Goal: Information Seeking & Learning: Check status

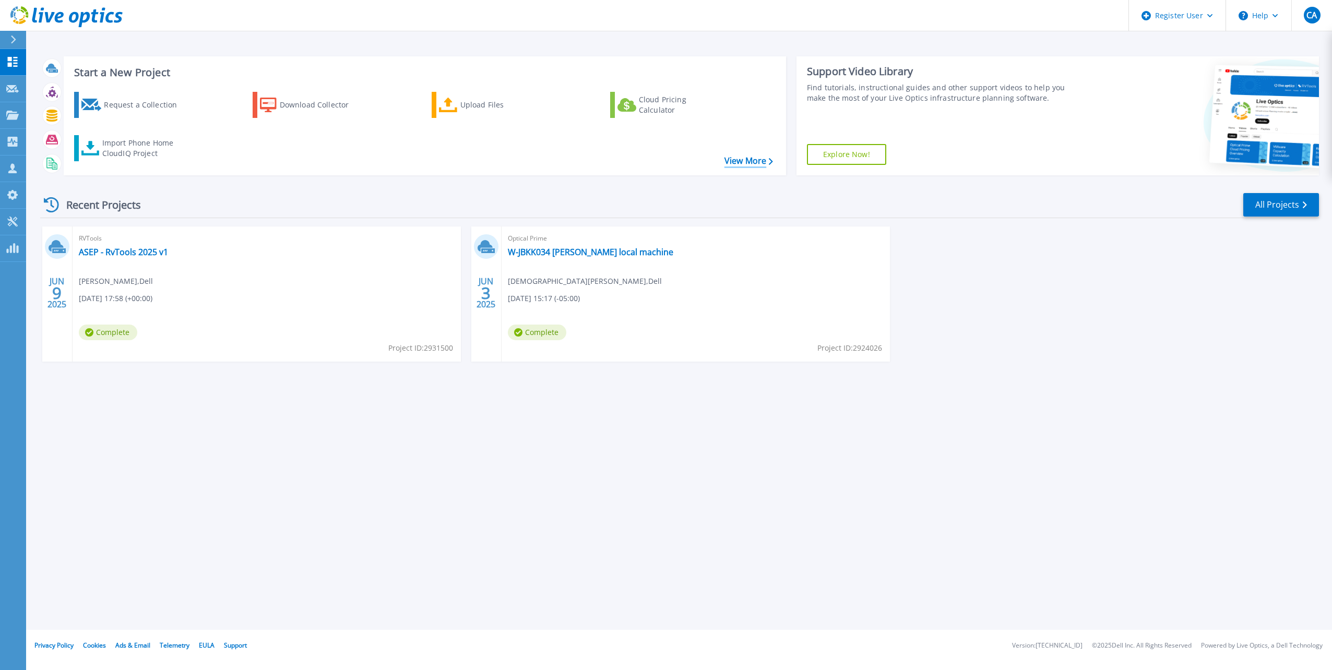
click at [724, 162] on link "View More" at bounding box center [748, 161] width 49 height 10
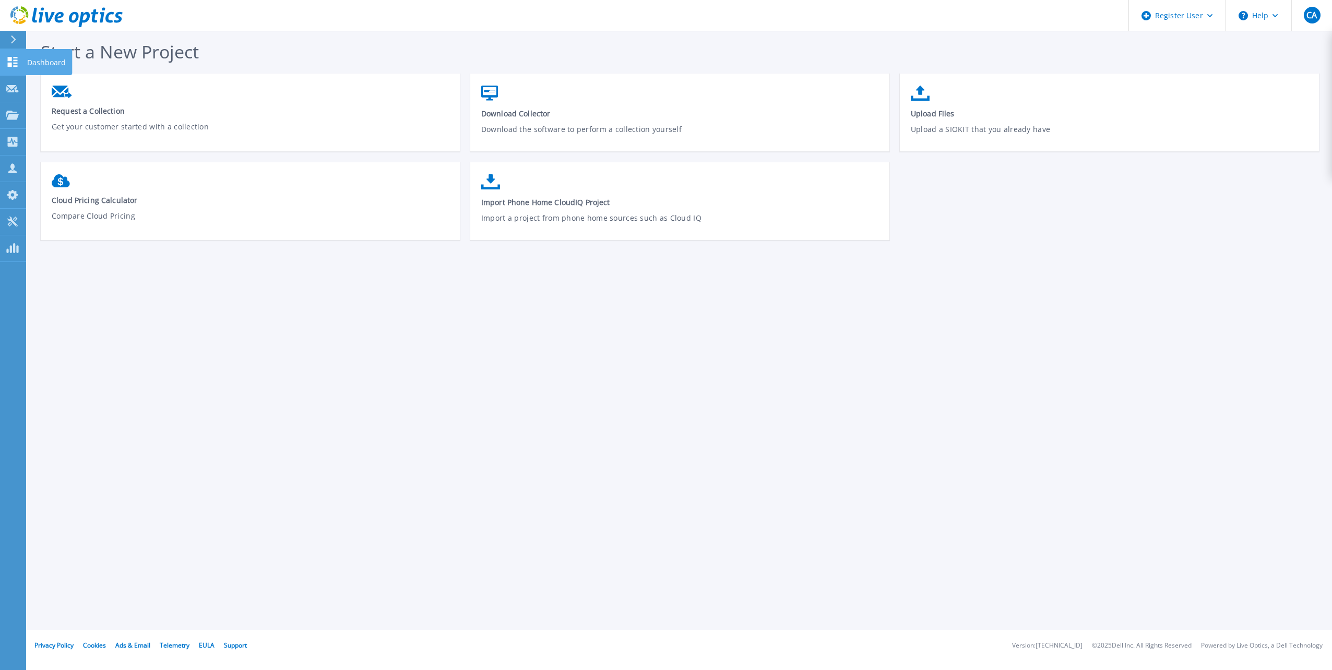
click at [2, 66] on link "Dashboard Dashboard" at bounding box center [13, 62] width 26 height 27
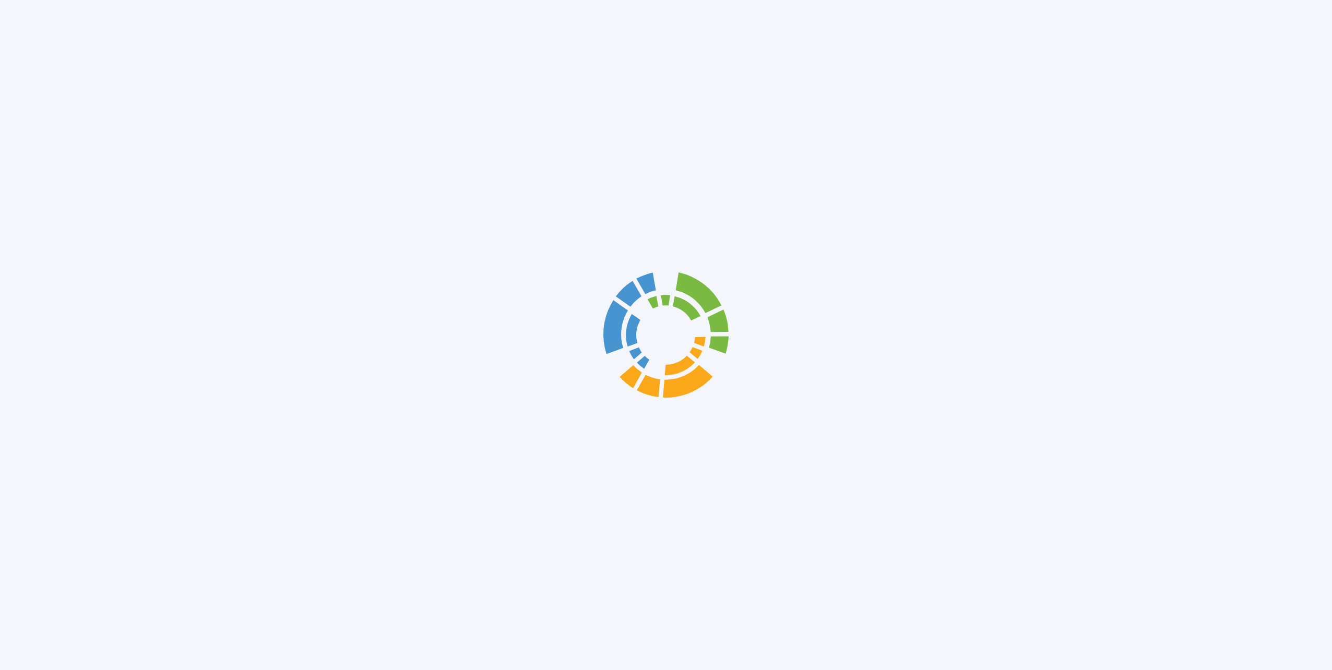
click at [34, 59] on div at bounding box center [666, 335] width 1332 height 670
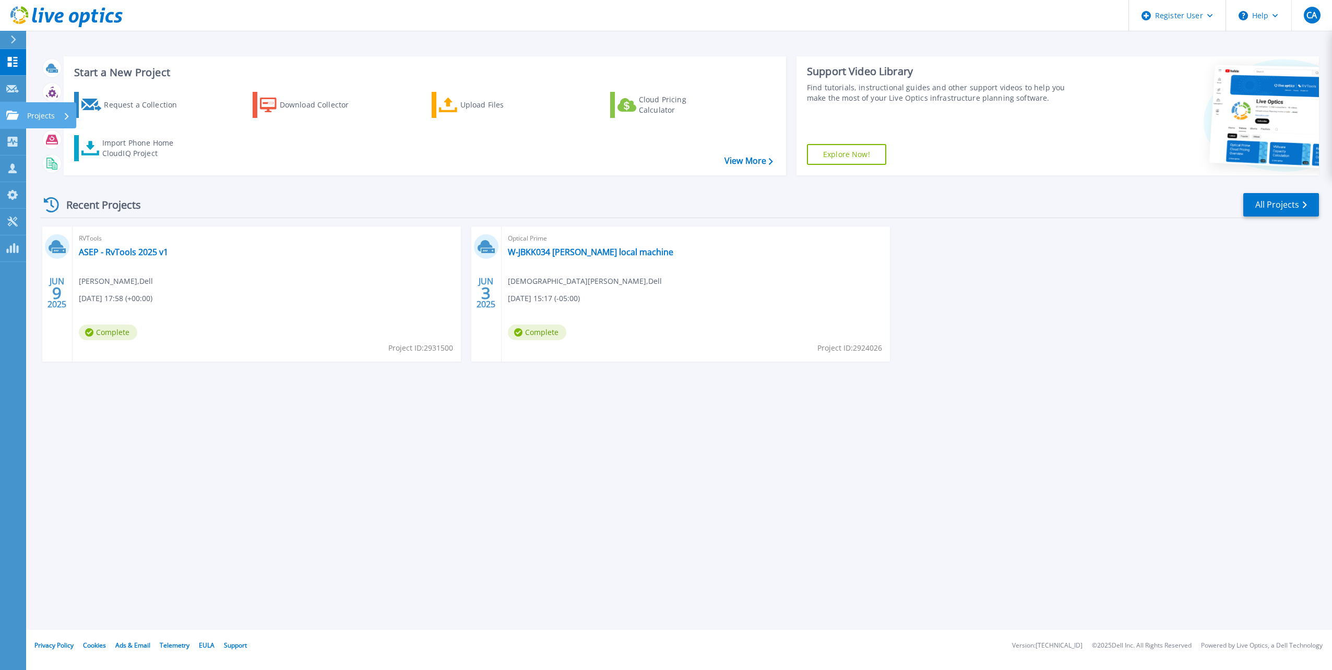
click at [19, 118] on div "Projects" at bounding box center [30, 115] width 49 height 9
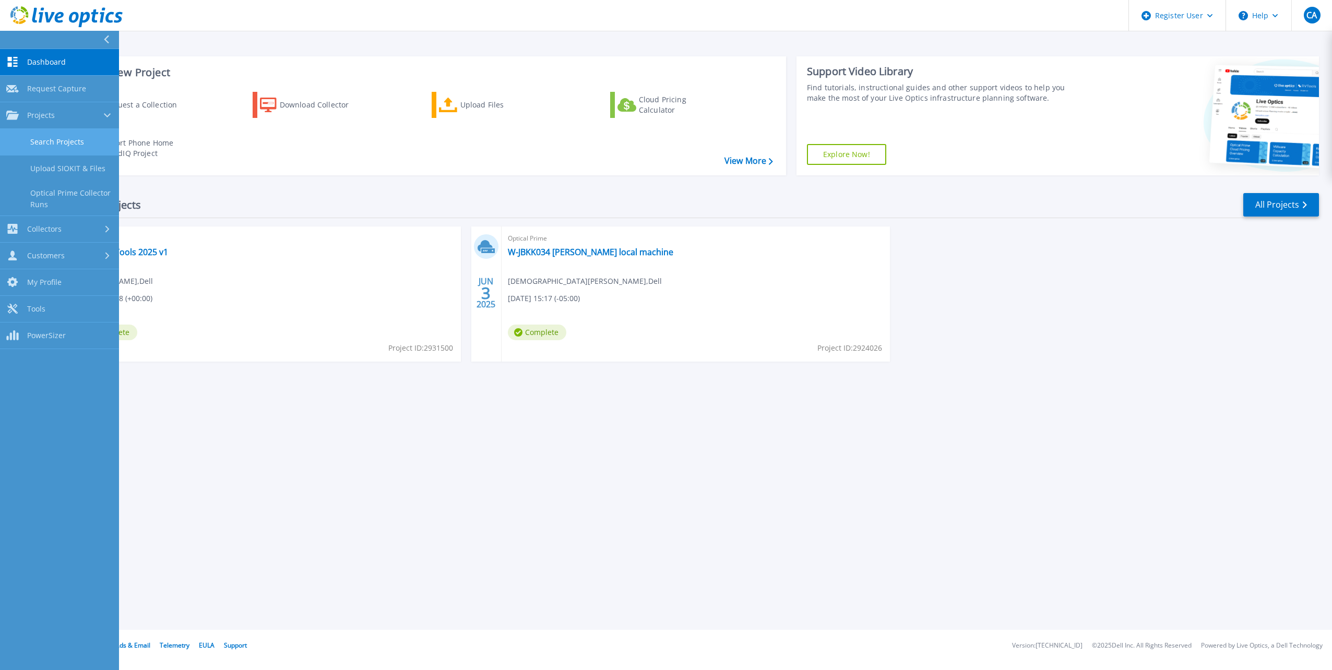
click at [55, 140] on link "Search Projects" at bounding box center [59, 142] width 119 height 27
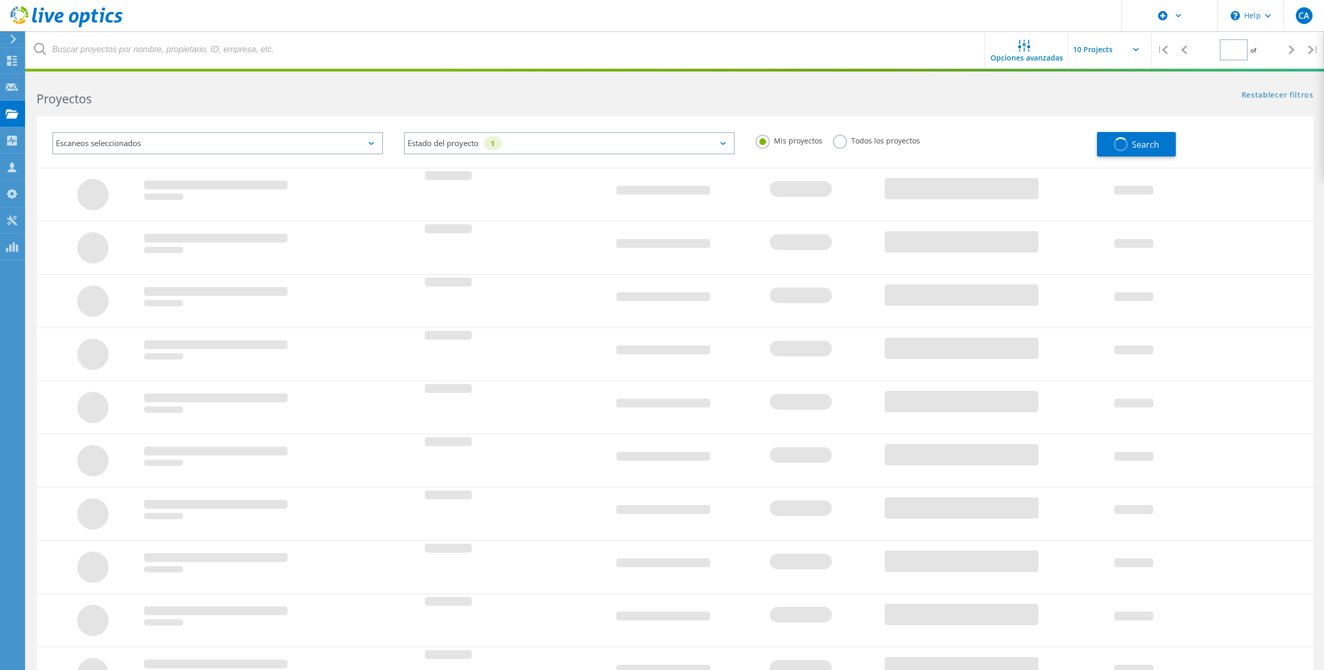
type input "1"
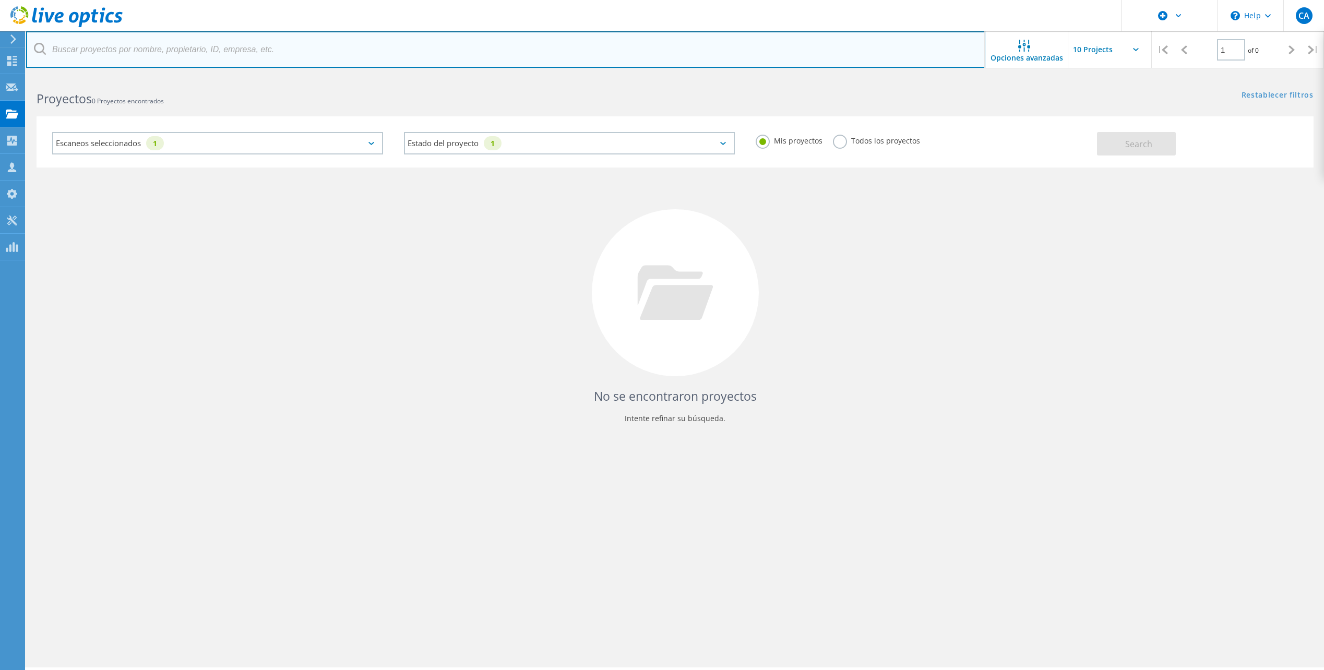
click at [733, 51] on input "text" at bounding box center [505, 49] width 959 height 37
type input "2984925"
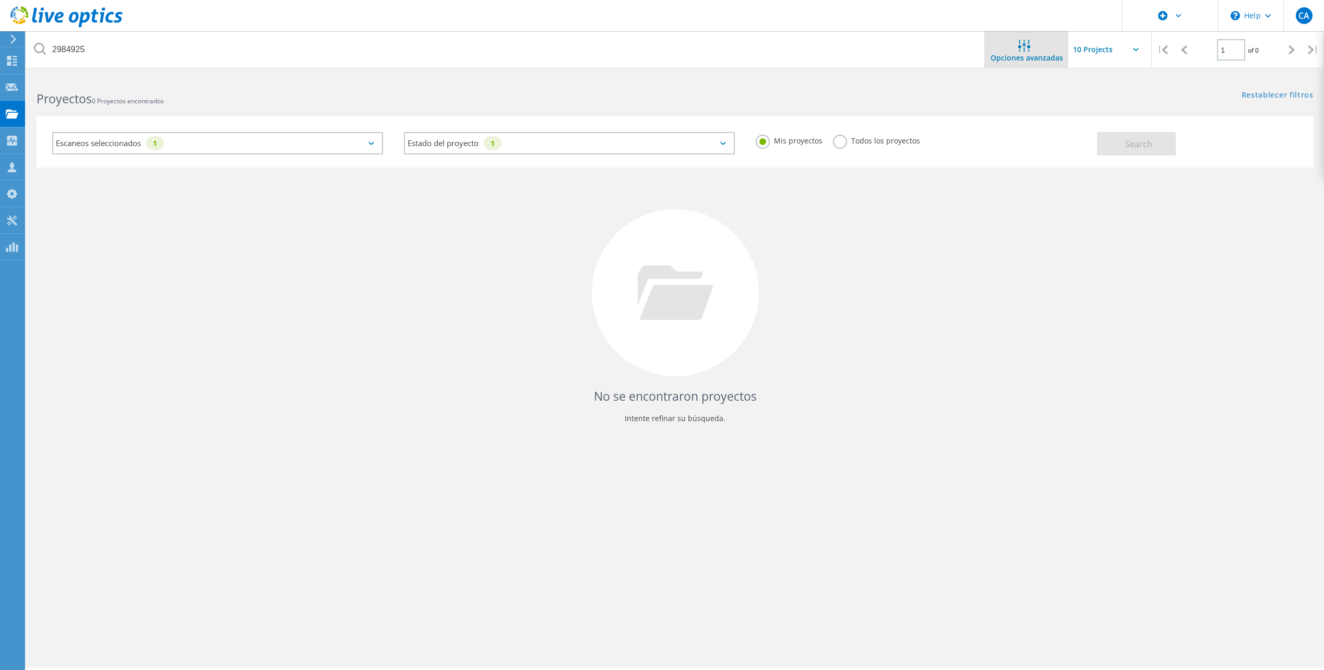
click at [1025, 51] on icon at bounding box center [1024, 46] width 12 height 12
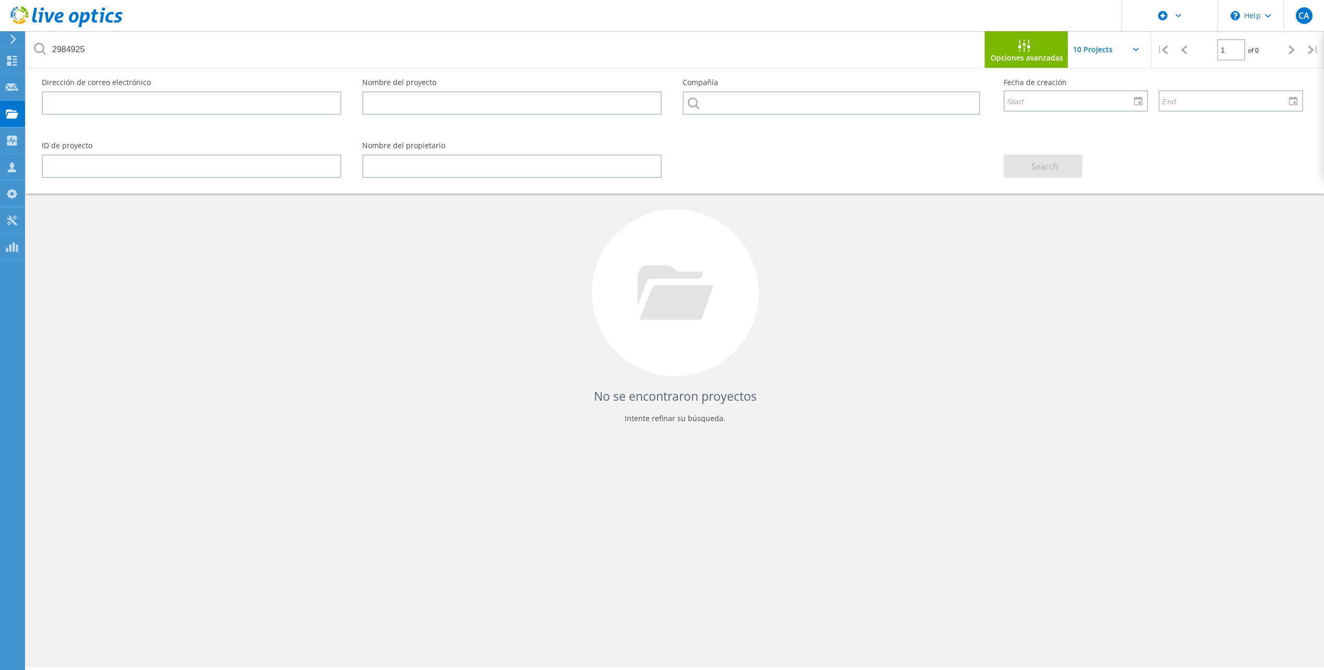
click at [1110, 52] on input "text" at bounding box center [1120, 49] width 104 height 37
click at [1101, 48] on input "text" at bounding box center [1120, 49] width 104 height 37
click at [1007, 43] on div "Opciones avanzadas" at bounding box center [1027, 51] width 84 height 22
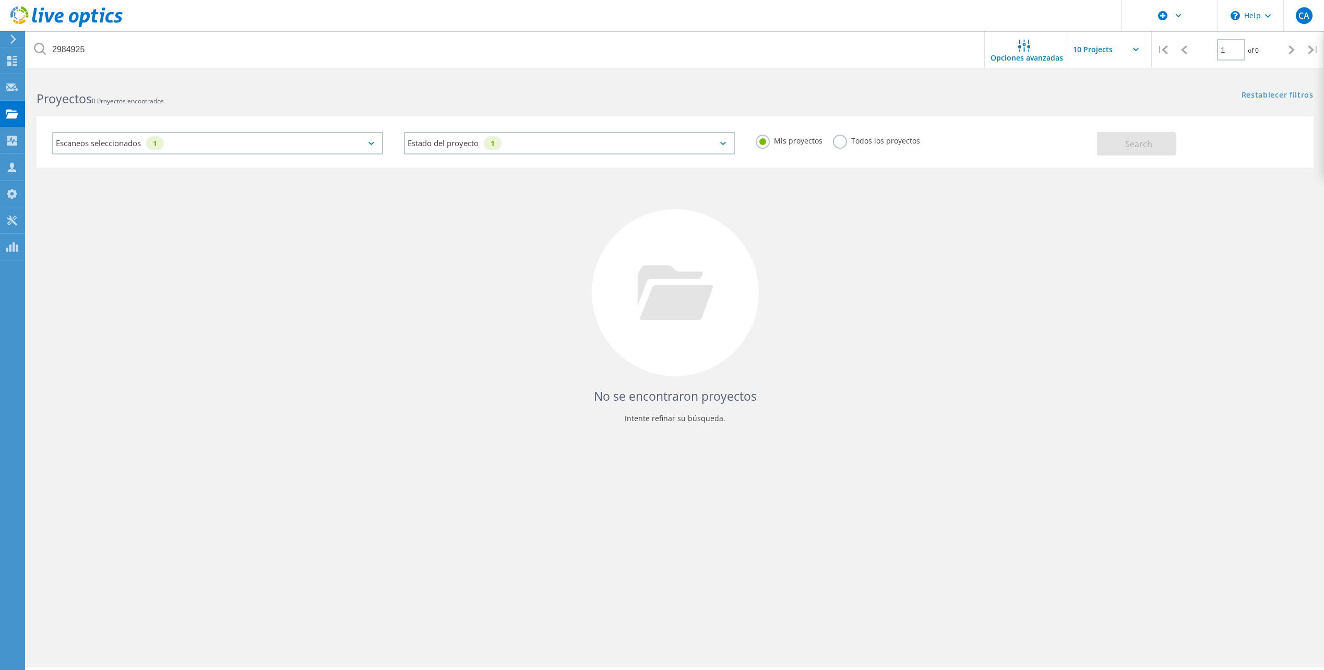
click at [211, 140] on div "Escaneos seleccionados 1" at bounding box center [217, 143] width 331 height 22
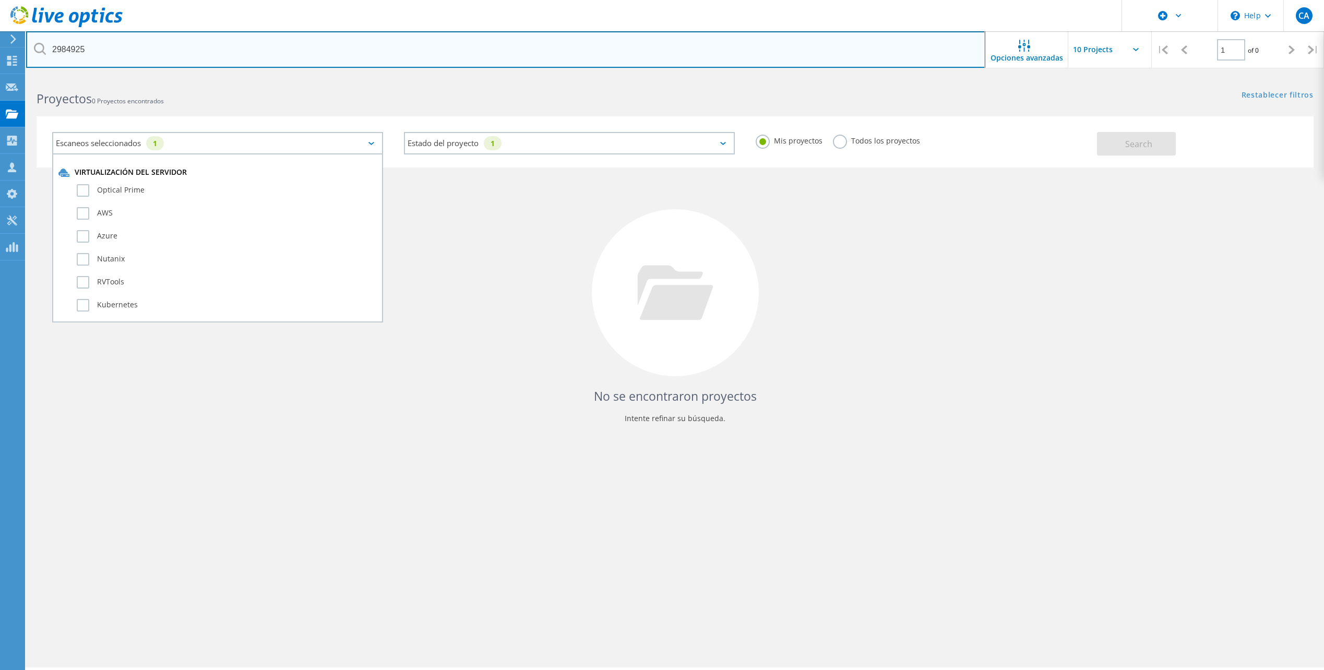
click at [80, 56] on input "2984925" at bounding box center [505, 49] width 959 height 37
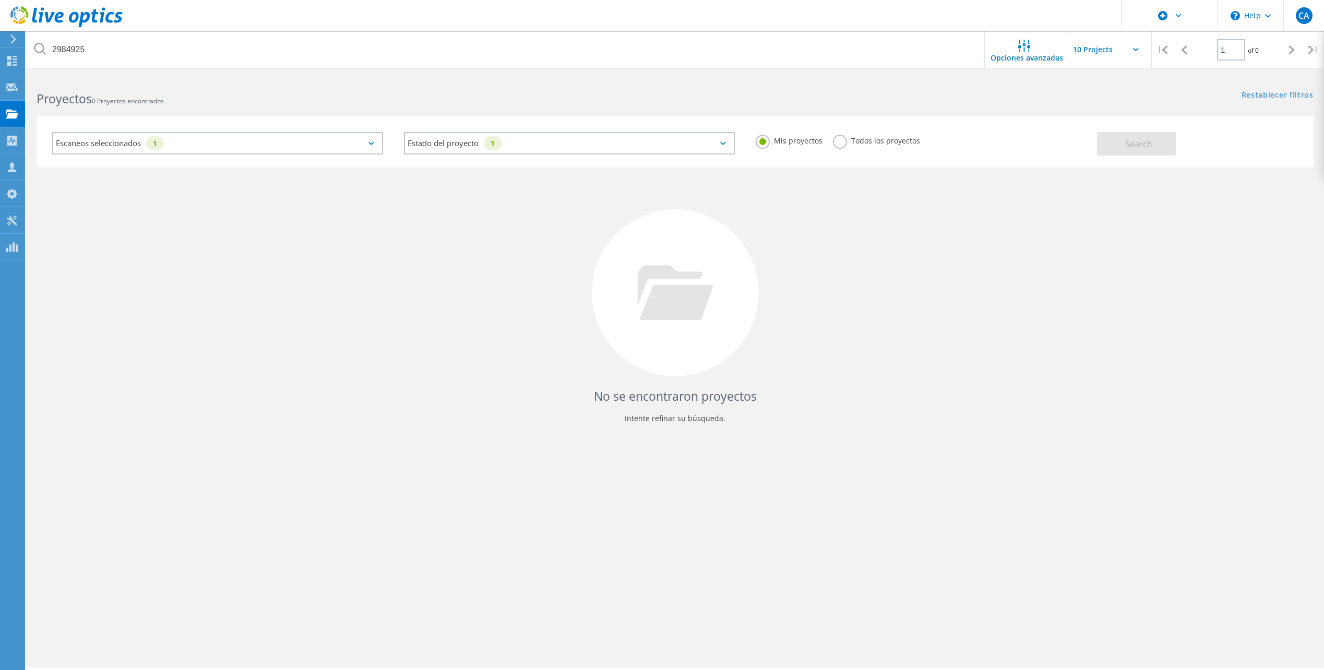
click at [40, 45] on icon at bounding box center [40, 49] width 12 height 12
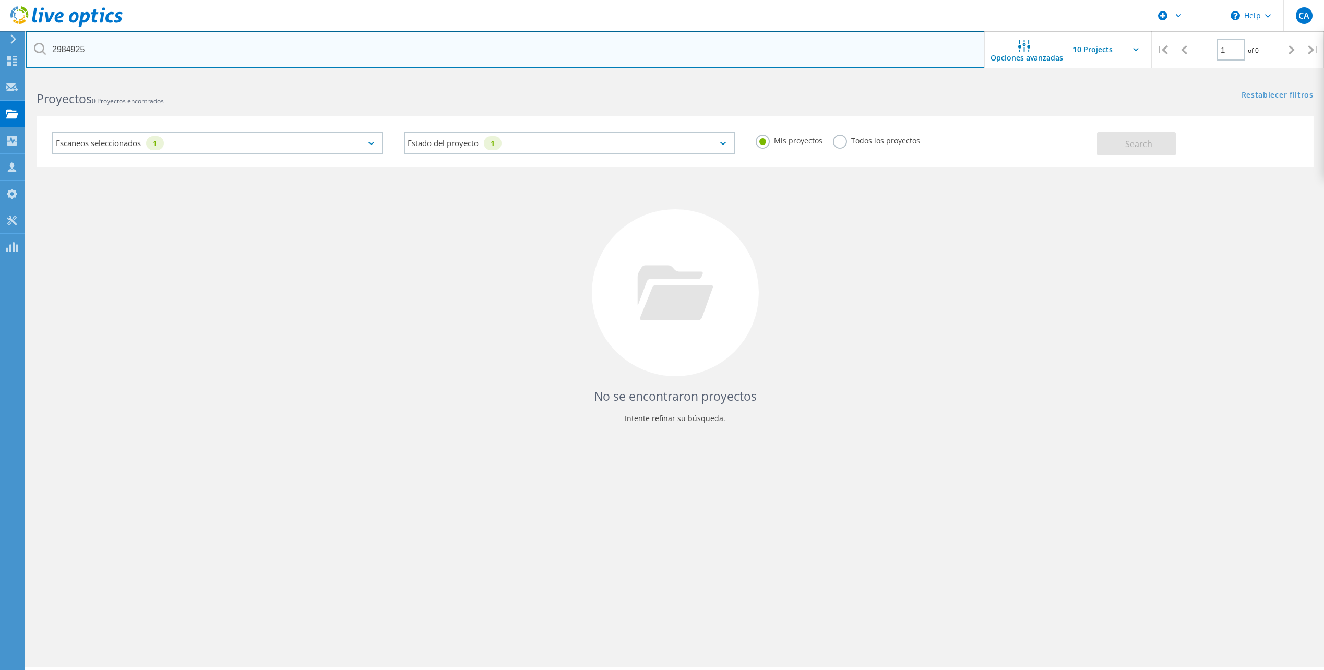
click at [99, 49] on input "2984925" at bounding box center [505, 49] width 959 height 37
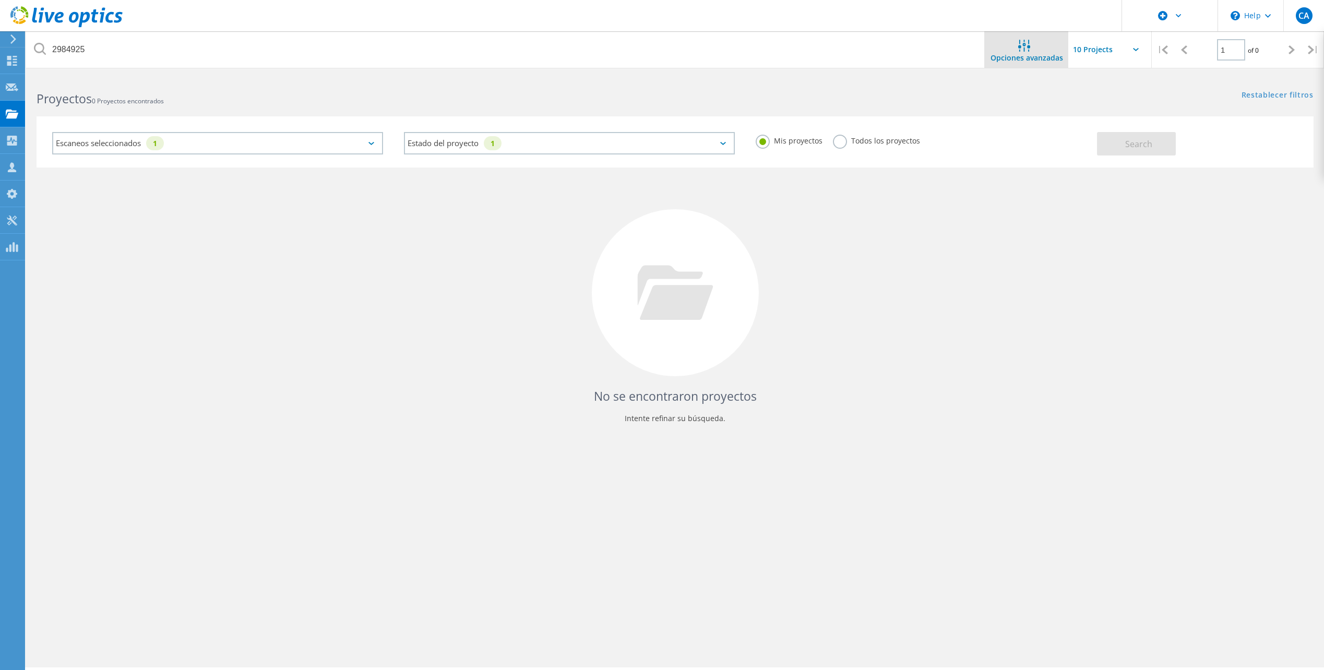
click at [1039, 45] on div "Opciones avanzadas" at bounding box center [1027, 51] width 84 height 22
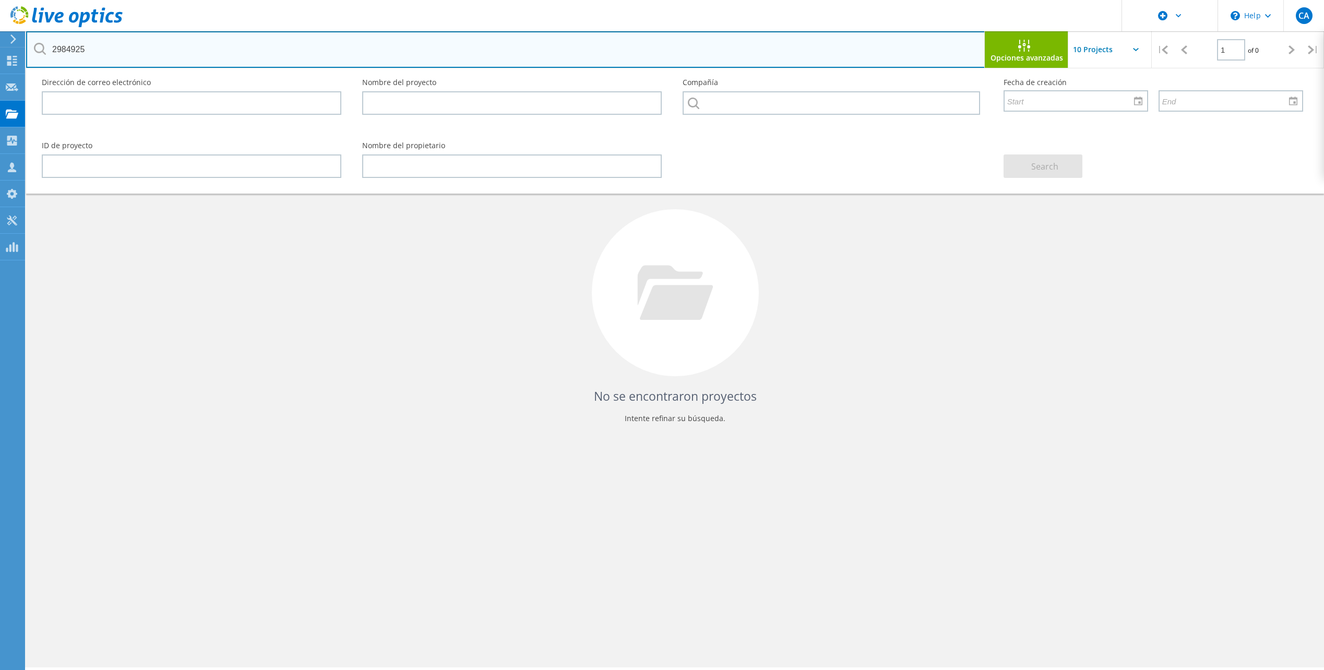
drag, startPoint x: 94, startPoint y: 50, endPoint x: -13, endPoint y: 52, distance: 106.5
click at [0, 52] on html "\n Help Explore Helpful Articles Contact Support CA Usuario de Dell Christian A…" at bounding box center [662, 349] width 1324 height 699
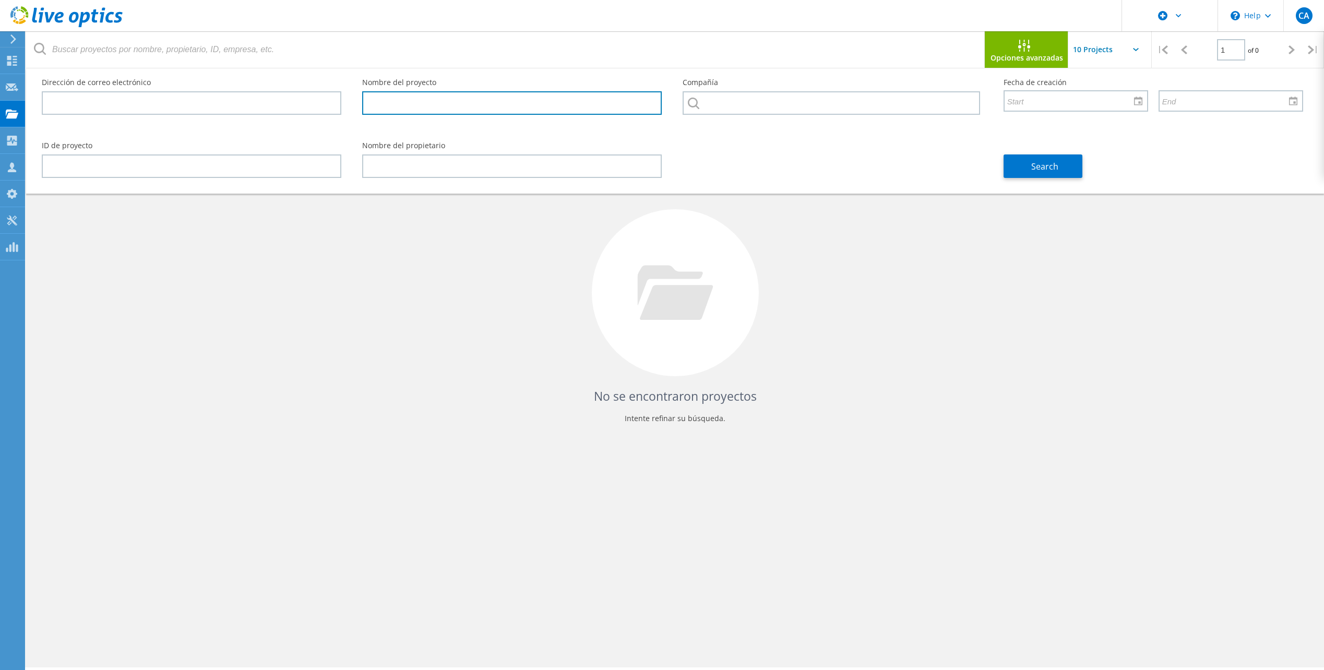
click at [384, 108] on input "text" at bounding box center [512, 102] width 300 height 23
type input "2984925"
click at [1041, 164] on span "Search" at bounding box center [1044, 166] width 27 height 11
drag, startPoint x: 410, startPoint y: 103, endPoint x: 314, endPoint y: 111, distance: 96.3
click at [314, 111] on div "Dirección de correo electrónico Nombre del proyecto 2984925 Compañía Fecha de c…" at bounding box center [672, 99] width 1282 height 63
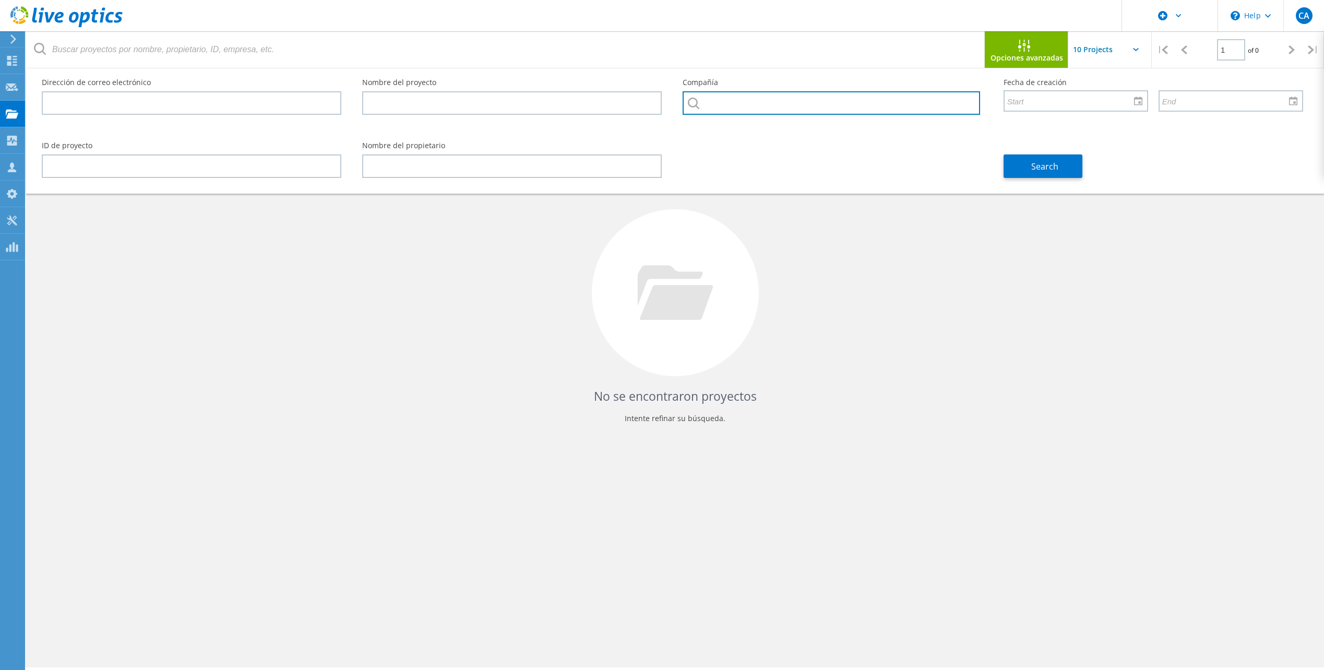
click at [760, 109] on input "text" at bounding box center [831, 102] width 297 height 23
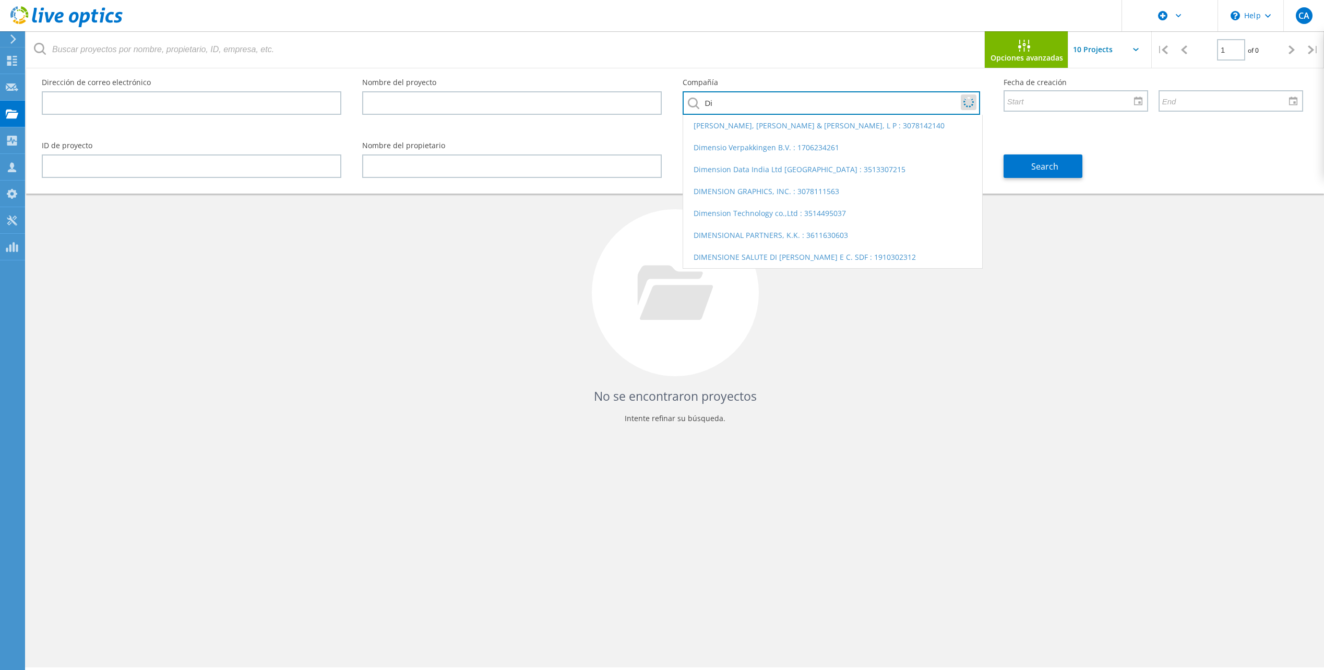
type input "D"
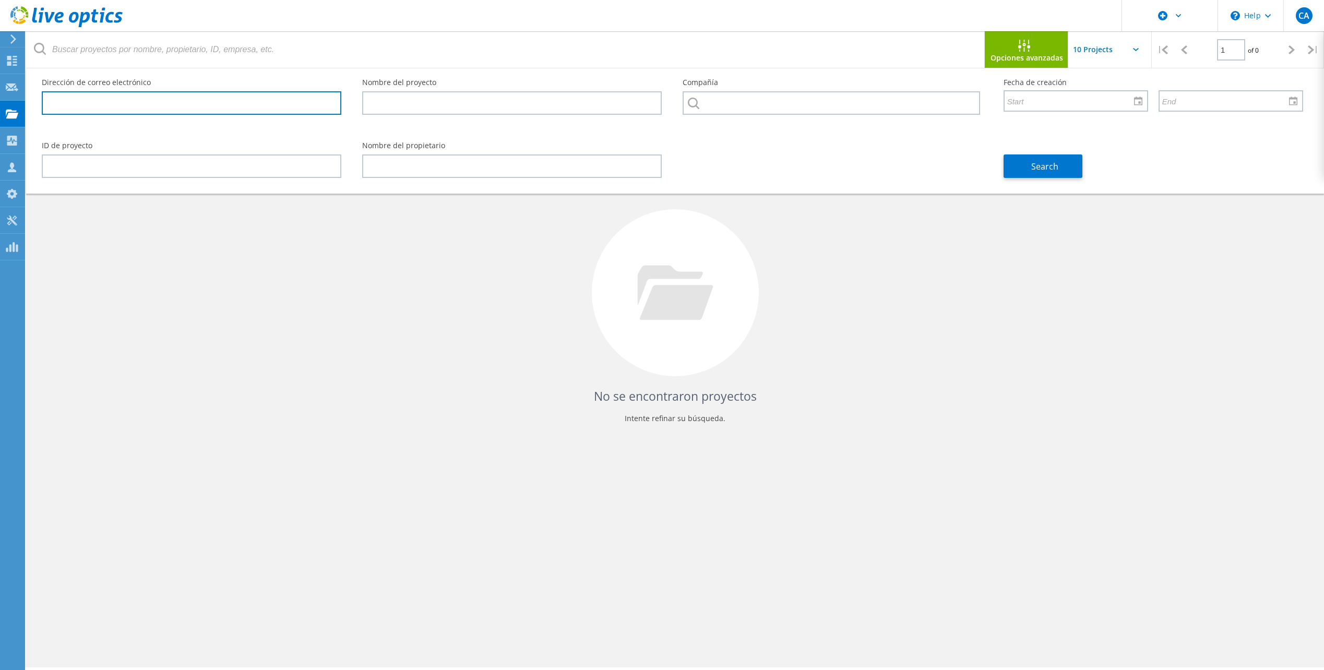
click at [92, 99] on input "text" at bounding box center [192, 102] width 300 height 23
type input "eotero@aduamerica.net"
click at [1052, 169] on span "Search" at bounding box center [1044, 166] width 27 height 11
click at [1, 111] on div "\n Help Explore Helpful Articles Contact Support CA Usuario de Dell Christian A…" at bounding box center [662, 387] width 1324 height 623
click at [87, 104] on input "eotero@aduamerica.net" at bounding box center [192, 102] width 300 height 23
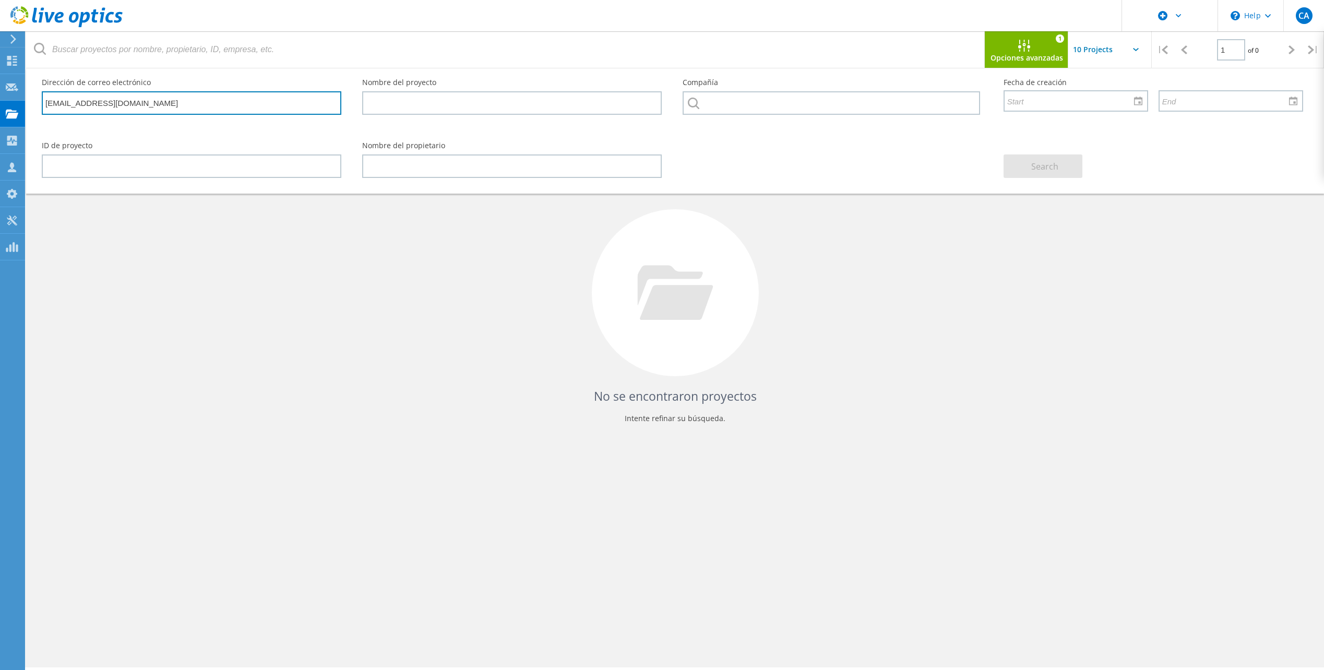
drag, startPoint x: 145, startPoint y: 100, endPoint x: -64, endPoint y: 99, distance: 208.8
click at [0, 99] on html "\n Help Explore Helpful Articles Contact Support CA Usuario de Dell Christian A…" at bounding box center [662, 349] width 1324 height 699
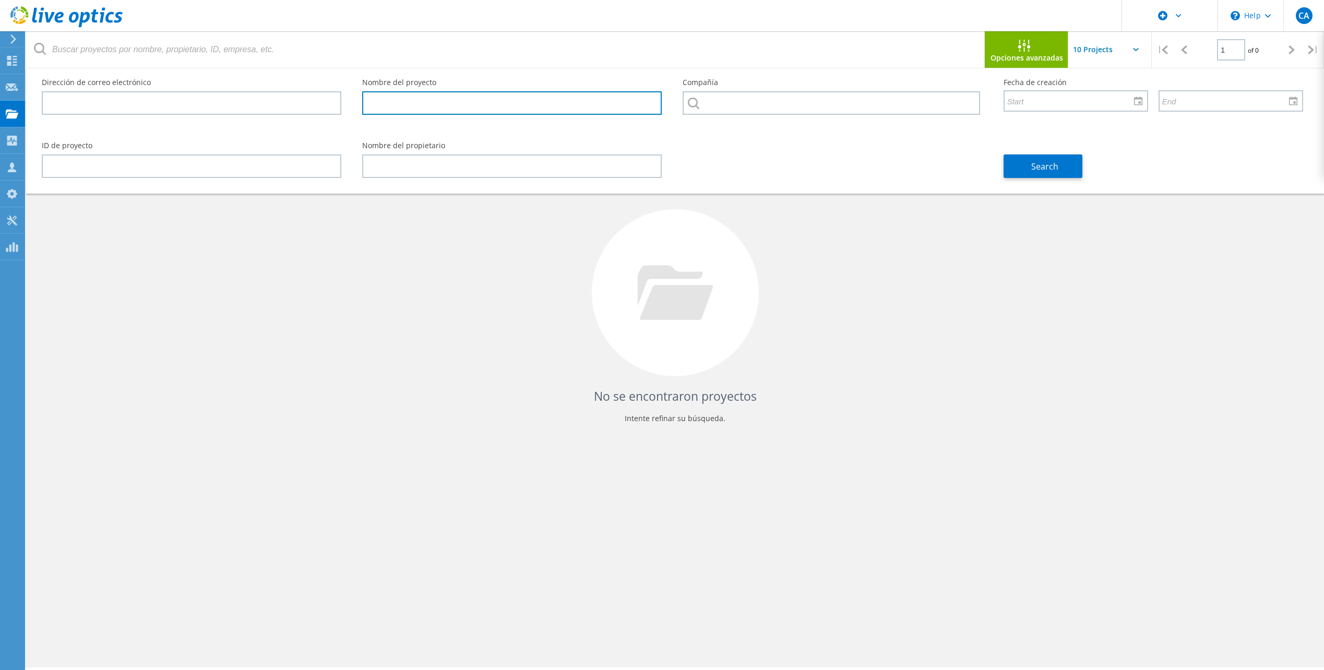
click at [396, 100] on input "text" at bounding box center [512, 102] width 300 height 23
type input "Dimensionamiento Aduamerica"
click at [1038, 164] on span "Search" at bounding box center [1044, 166] width 27 height 11
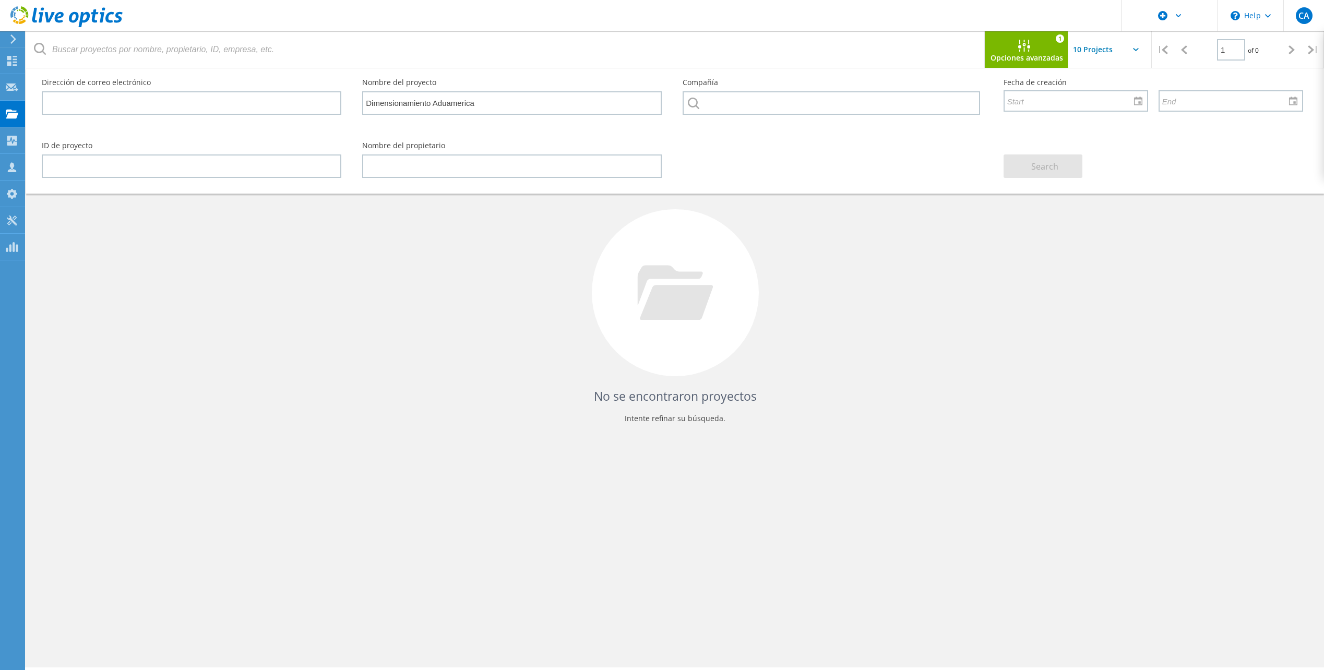
click at [1057, 44] on div "Opciones avanzadas" at bounding box center [1027, 51] width 84 height 22
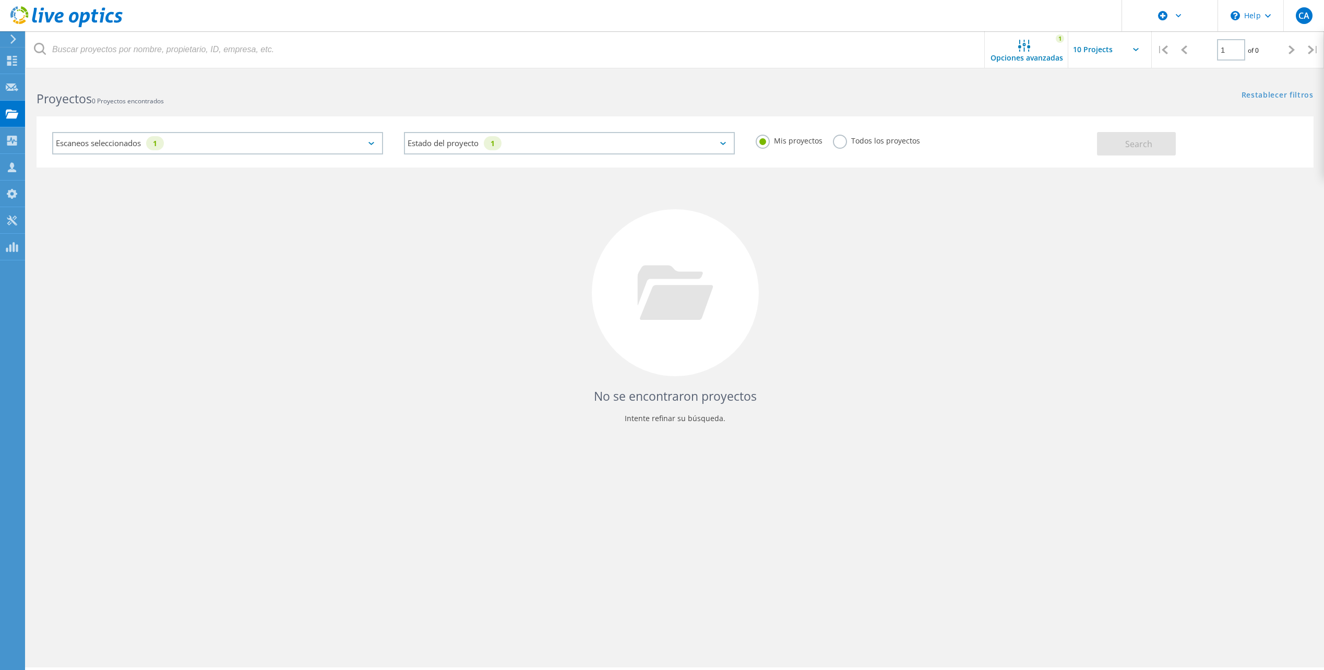
click at [837, 141] on label "Todos los proyectos" at bounding box center [876, 140] width 87 height 10
click at [0, 0] on input "Todos los proyectos" at bounding box center [0, 0] width 0 height 0
click at [1037, 50] on div "Opciones avanzadas" at bounding box center [1027, 51] width 84 height 22
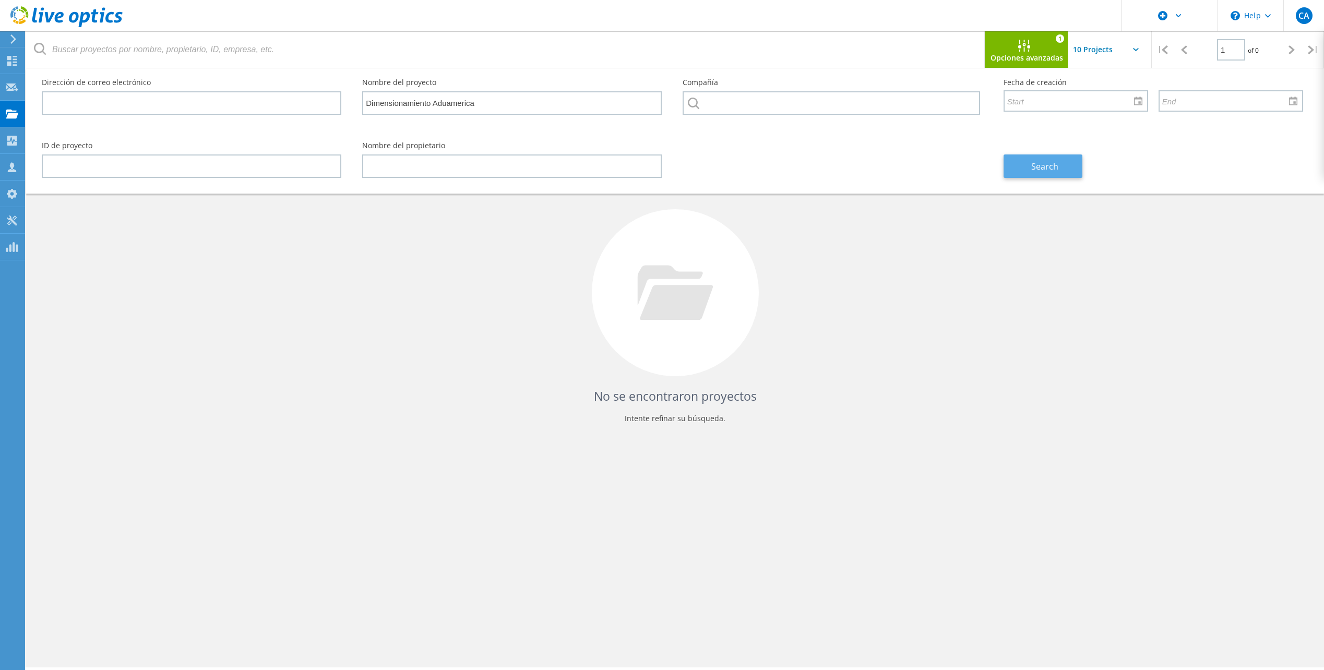
click at [1053, 158] on button "Search" at bounding box center [1043, 166] width 79 height 23
drag, startPoint x: 539, startPoint y: 106, endPoint x: 332, endPoint y: 125, distance: 207.6
click at [332, 125] on div "Dirección de correo electrónico Nombre del proyecto Dimensionamiento Aduamerica…" at bounding box center [672, 99] width 1282 height 63
click at [1028, 46] on icon at bounding box center [1024, 46] width 12 height 12
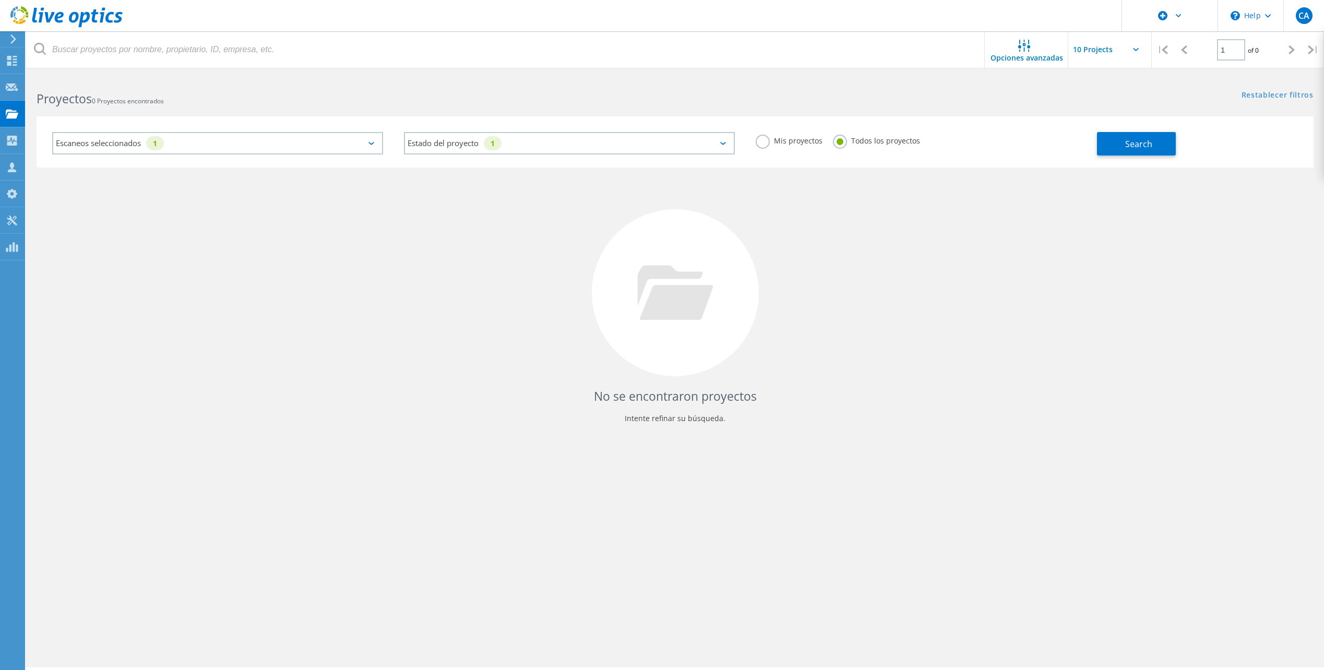
click at [209, 144] on div "Escaneos seleccionados 1" at bounding box center [217, 143] width 331 height 22
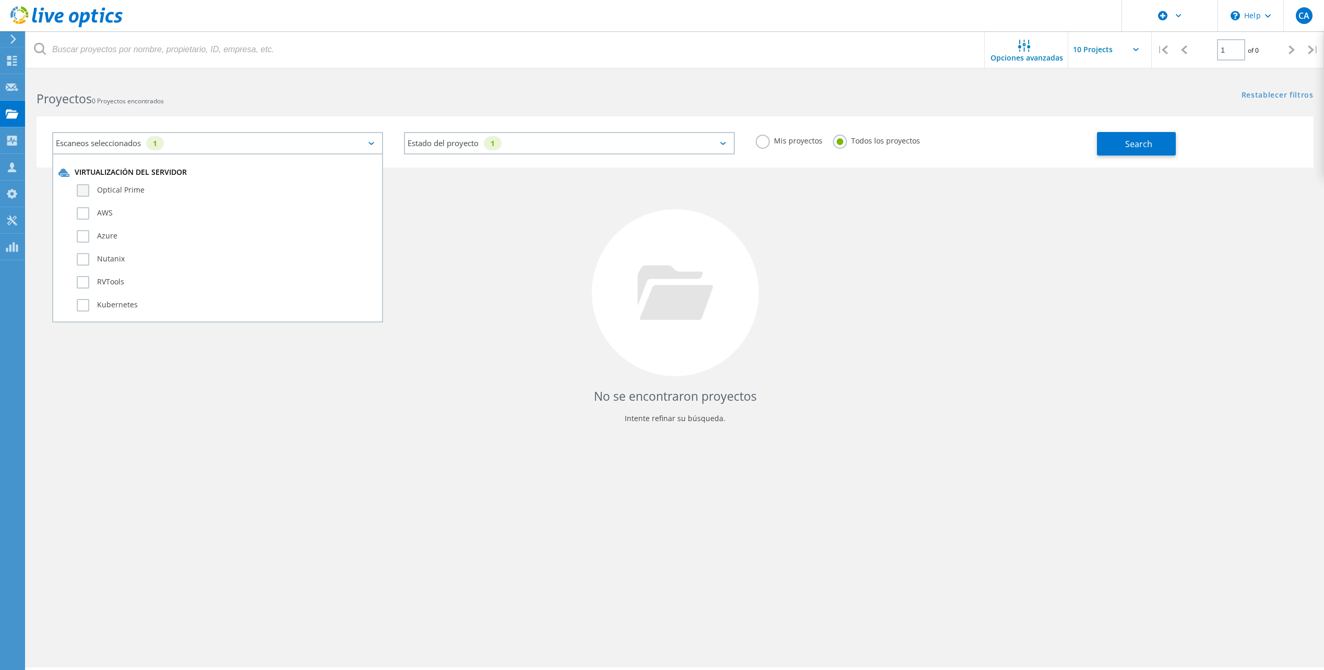
click at [83, 189] on label "Optical Prime" at bounding box center [227, 190] width 300 height 13
click at [0, 0] on input "Optical Prime" at bounding box center [0, 0] width 0 height 0
click at [84, 215] on label "AWS" at bounding box center [227, 213] width 300 height 13
click at [0, 0] on input "AWS" at bounding box center [0, 0] width 0 height 0
click at [84, 235] on label "Azure" at bounding box center [227, 236] width 300 height 13
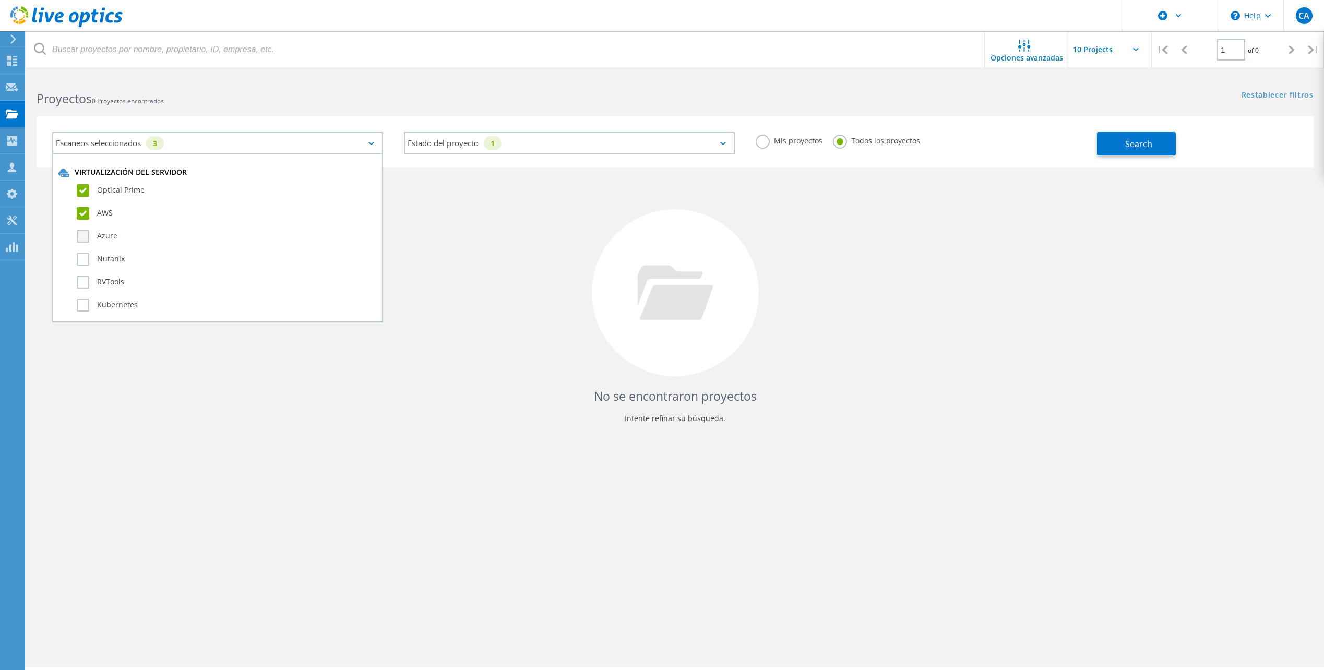
click at [0, 0] on input "Azure" at bounding box center [0, 0] width 0 height 0
click at [85, 258] on label "Nutanix" at bounding box center [227, 259] width 300 height 13
click at [0, 0] on input "Nutanix" at bounding box center [0, 0] width 0 height 0
click at [83, 287] on label "RVTools" at bounding box center [227, 282] width 300 height 13
click at [0, 0] on input "RVTools" at bounding box center [0, 0] width 0 height 0
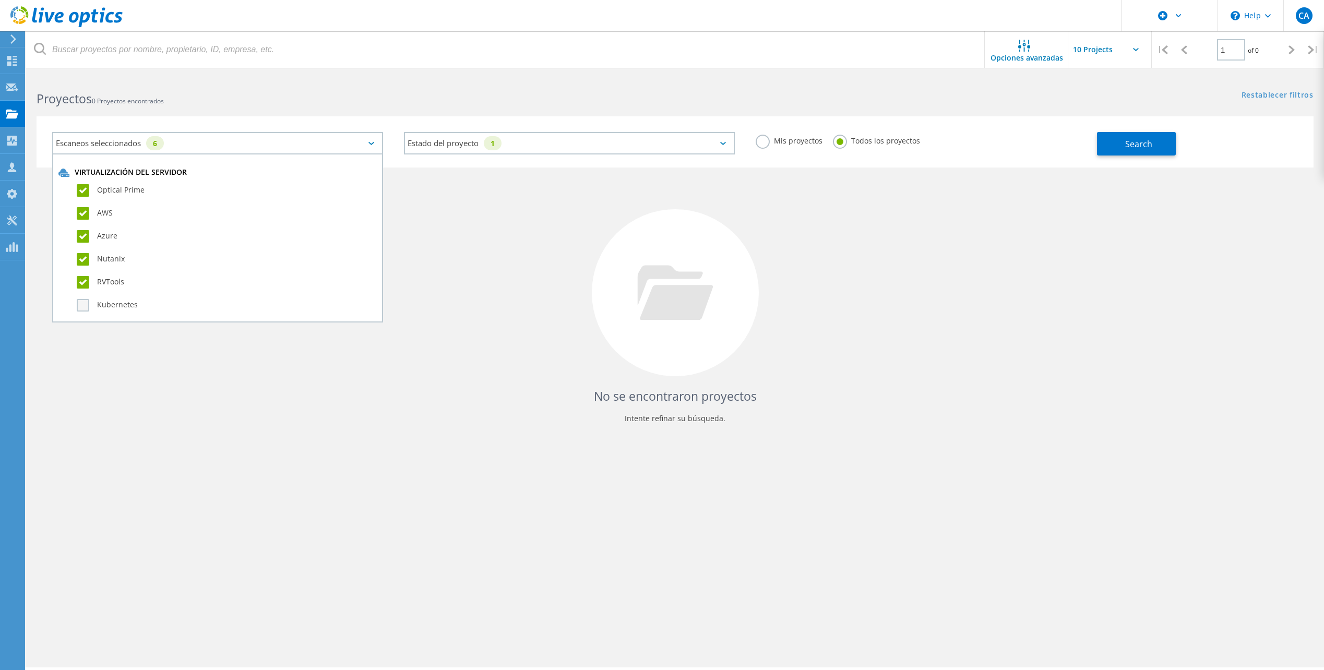
click at [85, 304] on label "Kubernetes" at bounding box center [227, 305] width 300 height 13
click at [0, 0] on input "Kubernetes" at bounding box center [0, 0] width 0 height 0
click at [84, 170] on label "Oracle" at bounding box center [227, 164] width 300 height 13
click at [0, 0] on input "Oracle" at bounding box center [0, 0] width 0 height 0
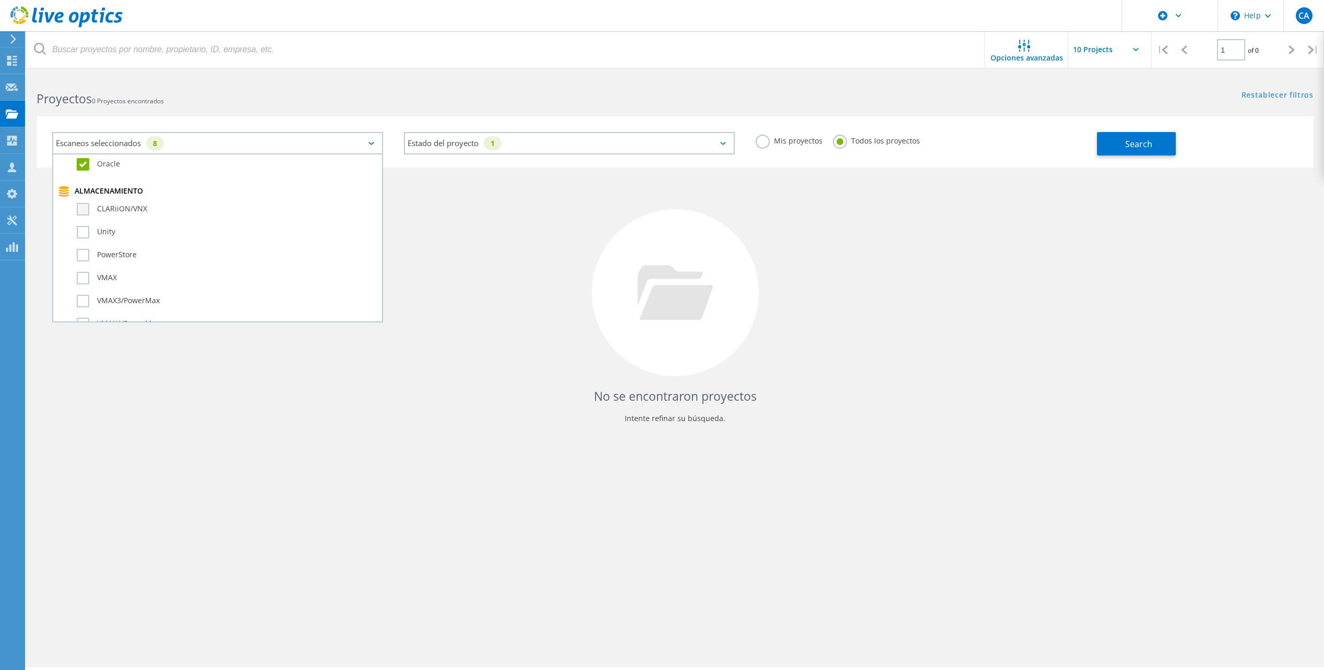
click at [84, 206] on label "CLARiiON/VNX" at bounding box center [227, 209] width 300 height 13
click at [0, 0] on input "CLARiiON/VNX" at bounding box center [0, 0] width 0 height 0
click at [82, 233] on label "Unity" at bounding box center [227, 232] width 300 height 13
click at [0, 0] on input "Unity" at bounding box center [0, 0] width 0 height 0
click at [82, 259] on label "PowerStore" at bounding box center [227, 255] width 300 height 13
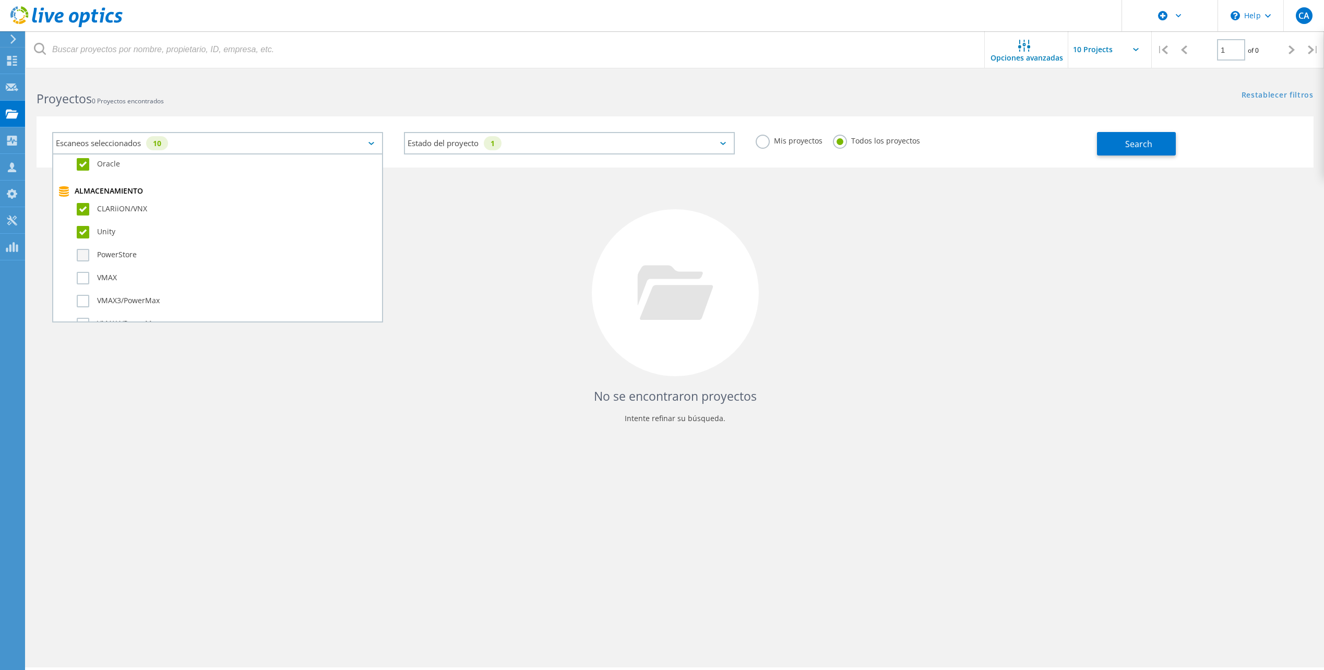
click at [0, 0] on input "PowerStore" at bounding box center [0, 0] width 0 height 0
click at [86, 279] on label "VMAX" at bounding box center [227, 278] width 300 height 13
click at [0, 0] on input "VMAX" at bounding box center [0, 0] width 0 height 0
click at [82, 302] on label "VMAX3/PowerMax" at bounding box center [227, 301] width 300 height 13
click at [0, 0] on input "VMAX3/PowerMax" at bounding box center [0, 0] width 0 height 0
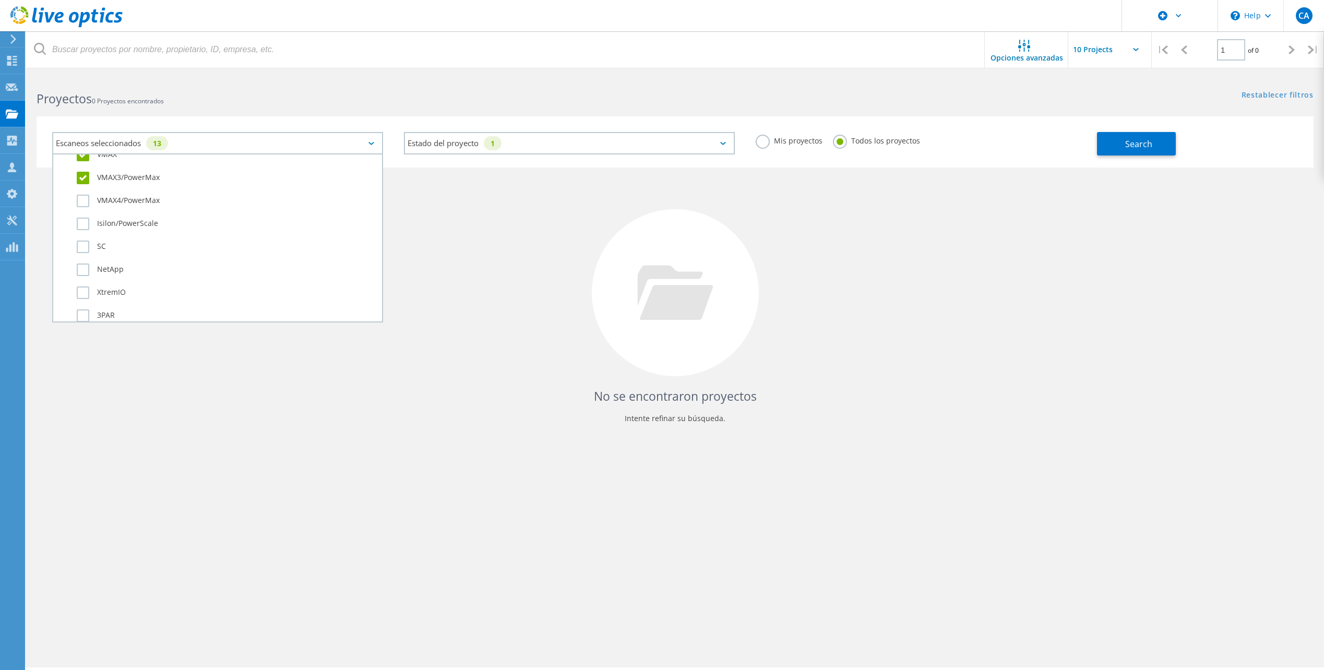
scroll to position [365, 0]
drag, startPoint x: 80, startPoint y: 165, endPoint x: 81, endPoint y: 175, distance: 9.4
click at [81, 165] on label "VMAX4/PowerMax" at bounding box center [227, 167] width 300 height 13
click at [0, 0] on input "VMAX4/PowerMax" at bounding box center [0, 0] width 0 height 0
click at [80, 188] on label "Isilon/PowerScale" at bounding box center [227, 190] width 300 height 13
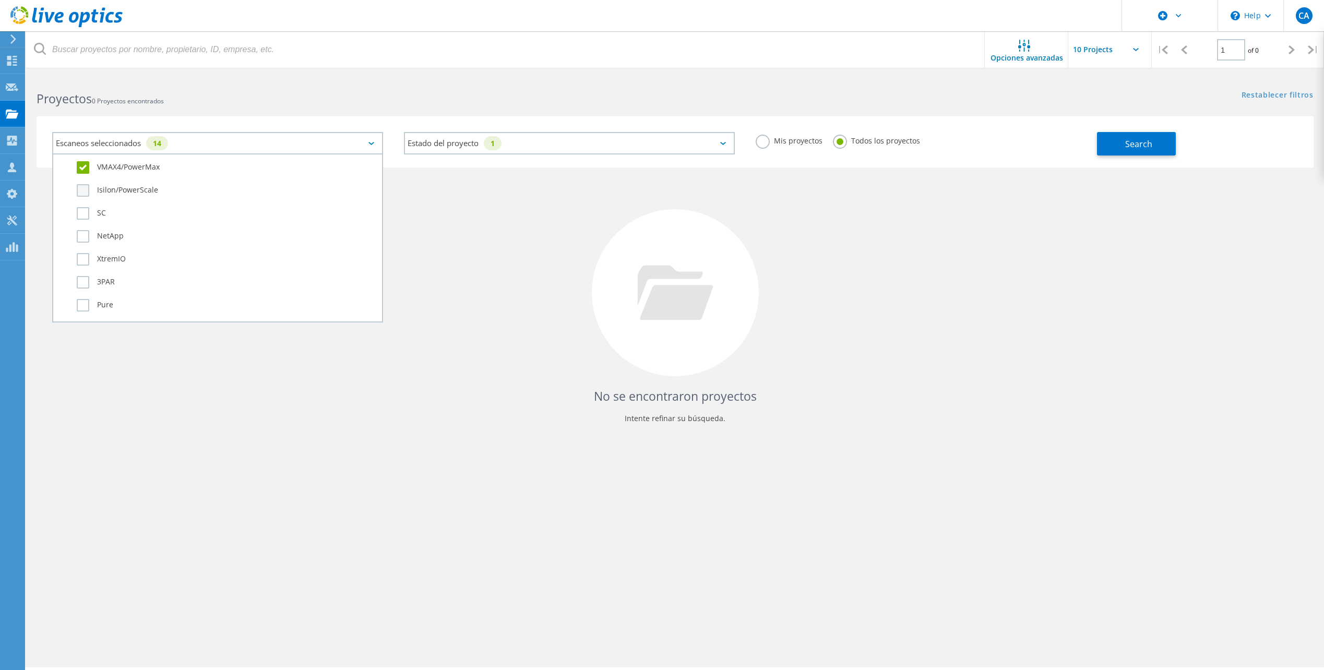
click at [0, 0] on input "Isilon/PowerScale" at bounding box center [0, 0] width 0 height 0
click at [83, 213] on label "SC" at bounding box center [227, 213] width 300 height 13
click at [0, 0] on input "SC" at bounding box center [0, 0] width 0 height 0
click at [85, 234] on label "NetApp" at bounding box center [227, 236] width 300 height 13
click at [0, 0] on input "NetApp" at bounding box center [0, 0] width 0 height 0
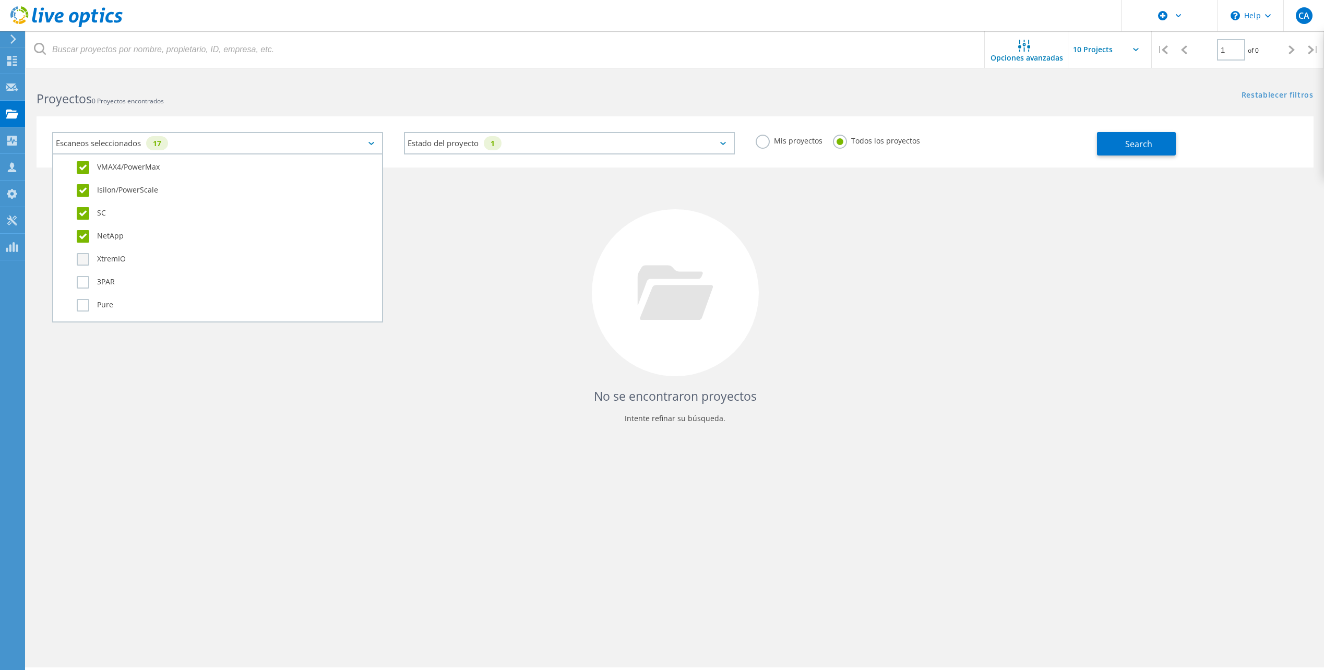
click at [85, 260] on label "XtremIO" at bounding box center [227, 259] width 300 height 13
click at [0, 0] on input "XtremIO" at bounding box center [0, 0] width 0 height 0
click at [81, 283] on label "3PAR" at bounding box center [227, 282] width 300 height 13
click at [0, 0] on input "3PAR" at bounding box center [0, 0] width 0 height 0
click at [85, 306] on label "Pure" at bounding box center [227, 305] width 300 height 13
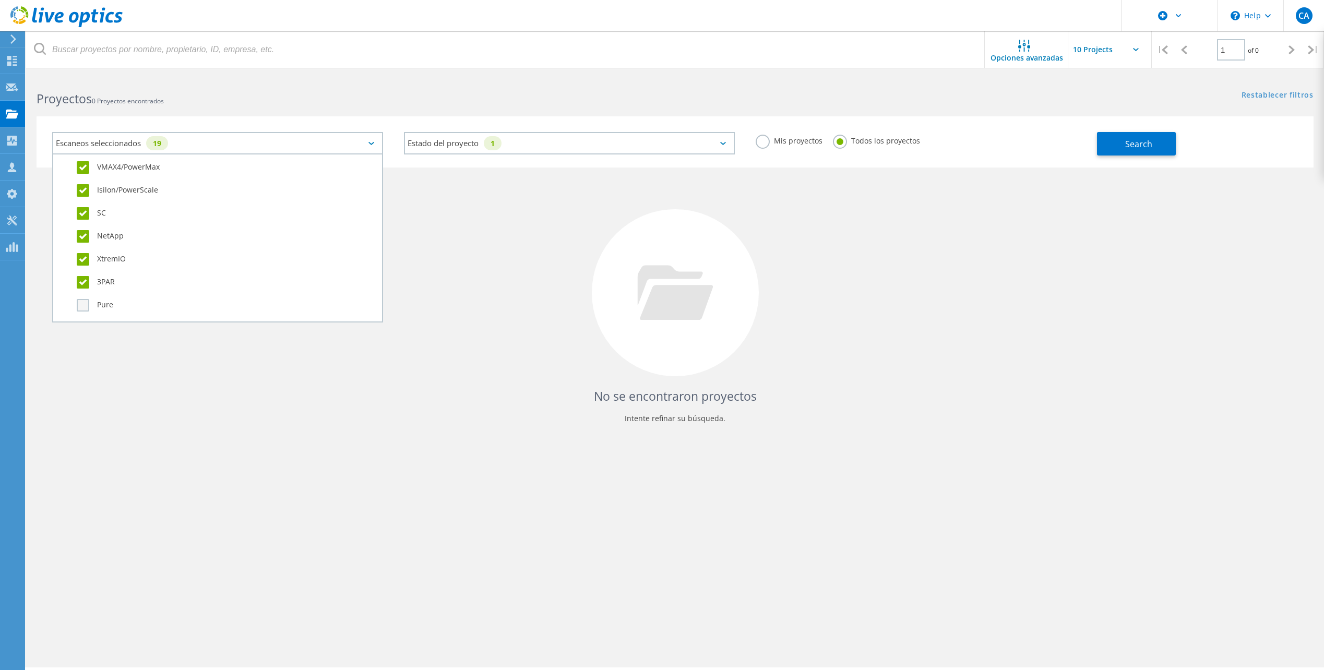
click at [0, 0] on input "Pure" at bounding box center [0, 0] width 0 height 0
click at [85, 224] on label "Hitachi" at bounding box center [227, 224] width 300 height 13
click at [0, 0] on input "Hitachi" at bounding box center [0, 0] width 0 height 0
click at [84, 243] on label "IBM" at bounding box center [227, 247] width 300 height 13
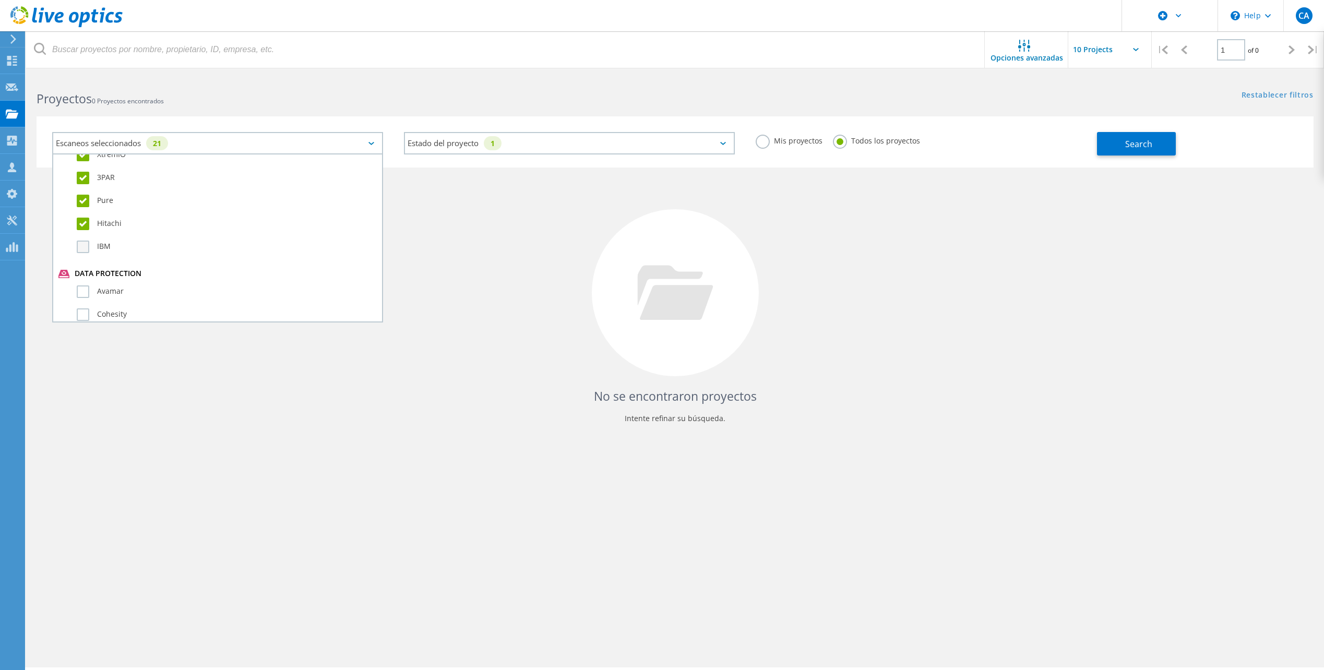
click at [0, 0] on input "IBM" at bounding box center [0, 0] width 0 height 0
click at [82, 293] on label "Avamar" at bounding box center [227, 292] width 300 height 13
click at [0, 0] on input "Avamar" at bounding box center [0, 0] width 0 height 0
click at [84, 313] on label "Cohesity" at bounding box center [227, 314] width 300 height 13
click at [0, 0] on input "Cohesity" at bounding box center [0, 0] width 0 height 0
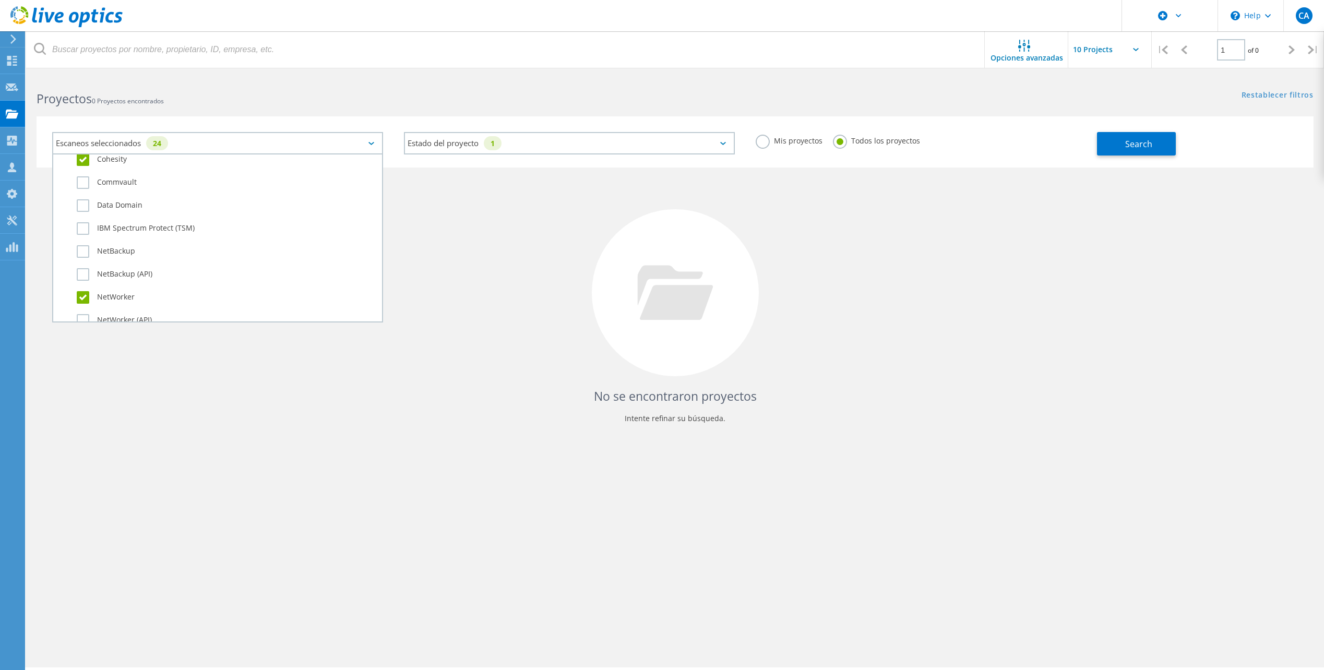
scroll to position [626, 0]
click at [81, 183] on label "Commvault" at bounding box center [227, 181] width 300 height 13
click at [0, 0] on input "Commvault" at bounding box center [0, 0] width 0 height 0
click at [78, 201] on label "Data Domain" at bounding box center [227, 204] width 300 height 13
click at [0, 0] on input "Data Domain" at bounding box center [0, 0] width 0 height 0
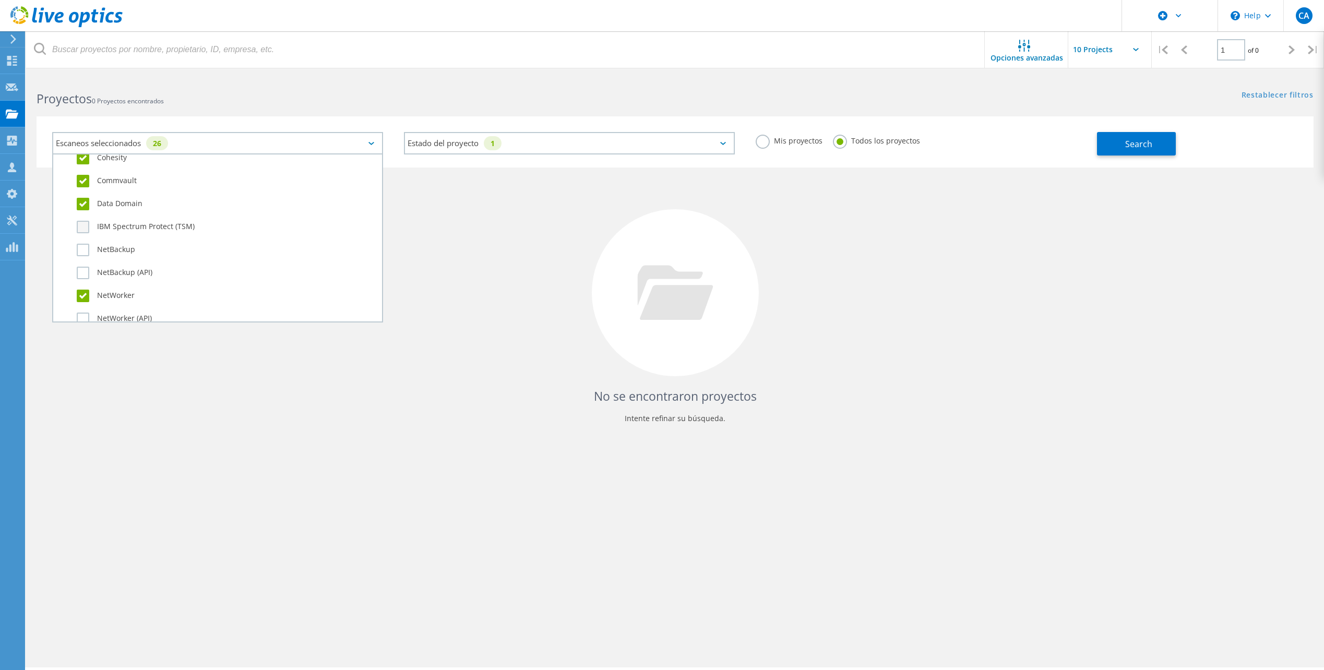
click at [82, 228] on label "IBM Spectrum Protect (TSM)" at bounding box center [227, 227] width 300 height 13
click at [0, 0] on input "IBM Spectrum Protect (TSM)" at bounding box center [0, 0] width 0 height 0
click at [84, 248] on label "NetBackup" at bounding box center [227, 250] width 300 height 13
click at [0, 0] on input "NetBackup" at bounding box center [0, 0] width 0 height 0
click at [79, 272] on label "NetBackup (API)" at bounding box center [227, 273] width 300 height 13
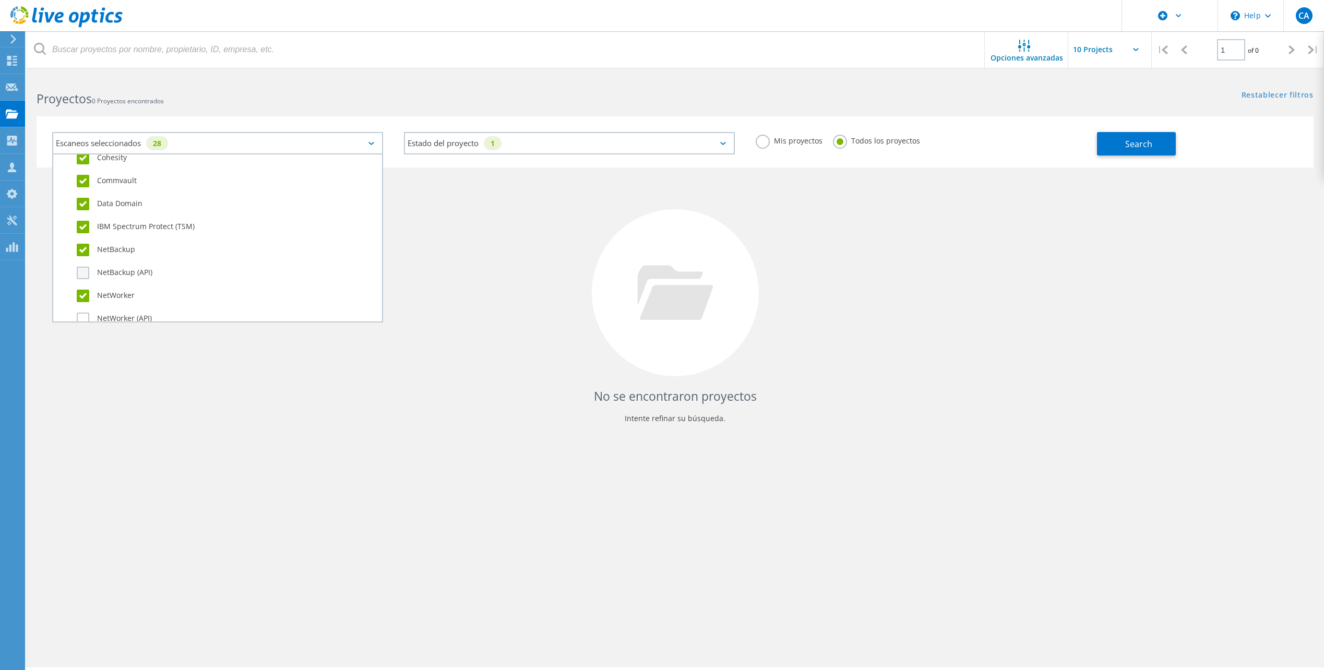
click at [0, 0] on input "NetBackup (API)" at bounding box center [0, 0] width 0 height 0
drag, startPoint x: 85, startPoint y: 317, endPoint x: 90, endPoint y: 318, distance: 5.3
click at [85, 318] on label "NetWorker (API)" at bounding box center [227, 319] width 300 height 13
click at [0, 0] on input "NetWorker (API)" at bounding box center [0, 0] width 0 height 0
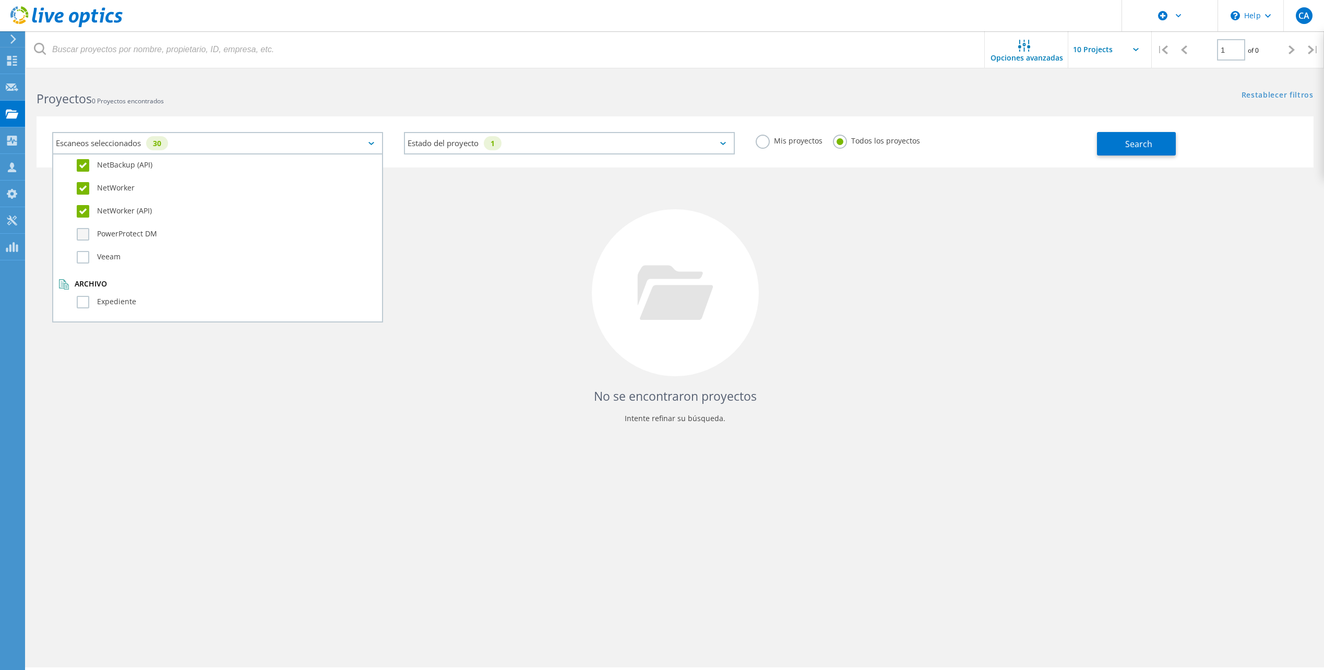
drag, startPoint x: 84, startPoint y: 236, endPoint x: 86, endPoint y: 247, distance: 11.8
click at [84, 236] on label "PowerProtect DM" at bounding box center [227, 234] width 300 height 13
click at [0, 0] on input "PowerProtect DM" at bounding box center [0, 0] width 0 height 0
click at [84, 255] on label "Veeam" at bounding box center [227, 257] width 300 height 13
click at [0, 0] on input "Veeam" at bounding box center [0, 0] width 0 height 0
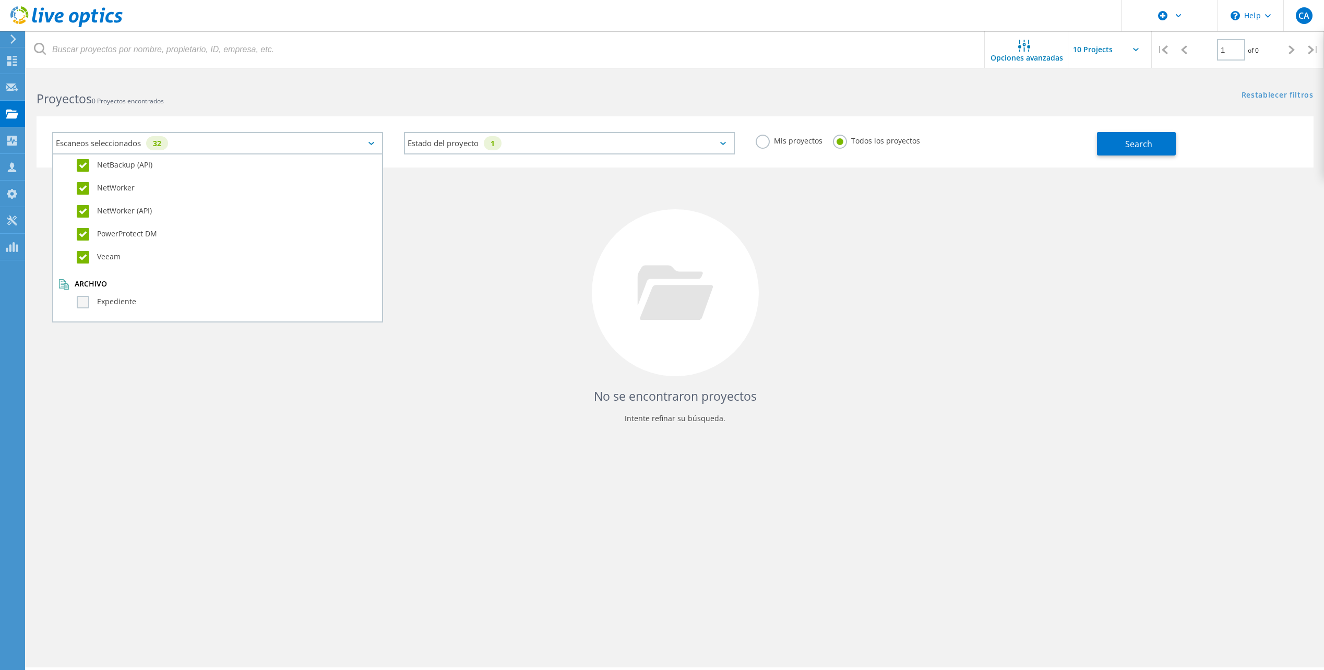
click at [81, 302] on label "Expediente" at bounding box center [227, 302] width 300 height 13
click at [0, 0] on input "Expediente" at bounding box center [0, 0] width 0 height 0
click at [78, 244] on label "SQL Server" at bounding box center [227, 246] width 300 height 13
click at [0, 0] on input "SQL Server" at bounding box center [0, 0] width 0 height 0
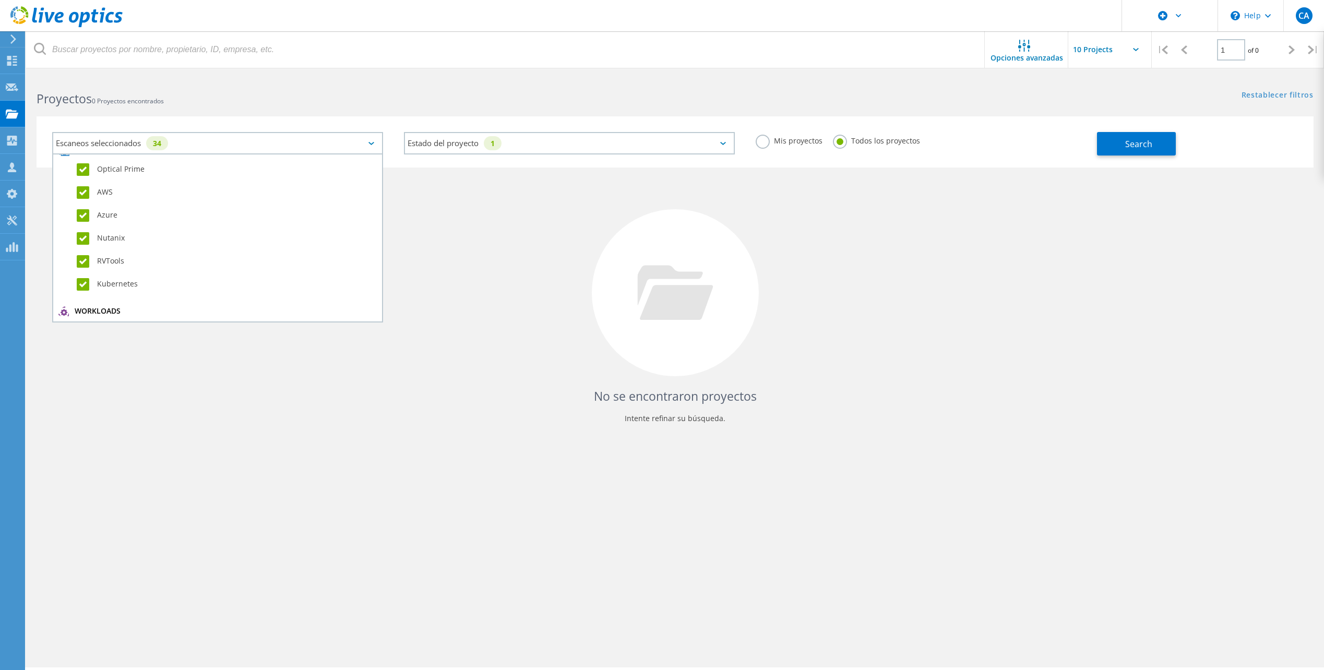
scroll to position [0, 0]
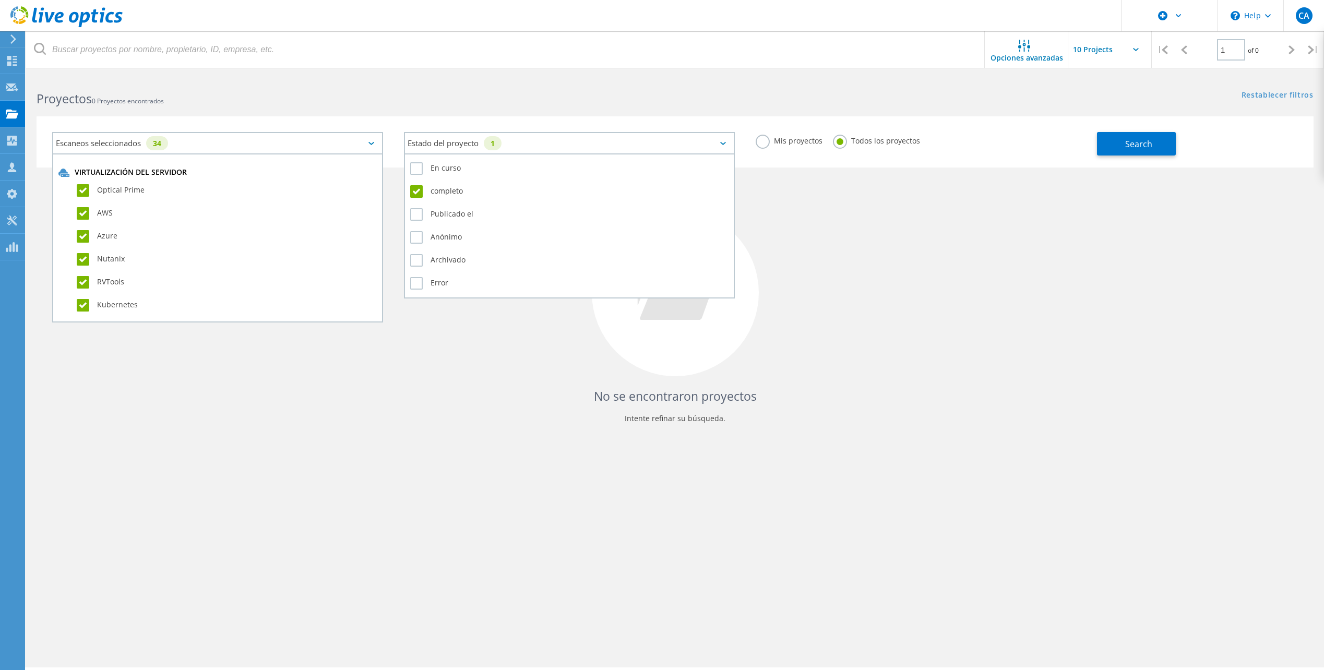
click at [464, 142] on div "Estado del proyecto 1" at bounding box center [569, 143] width 331 height 22
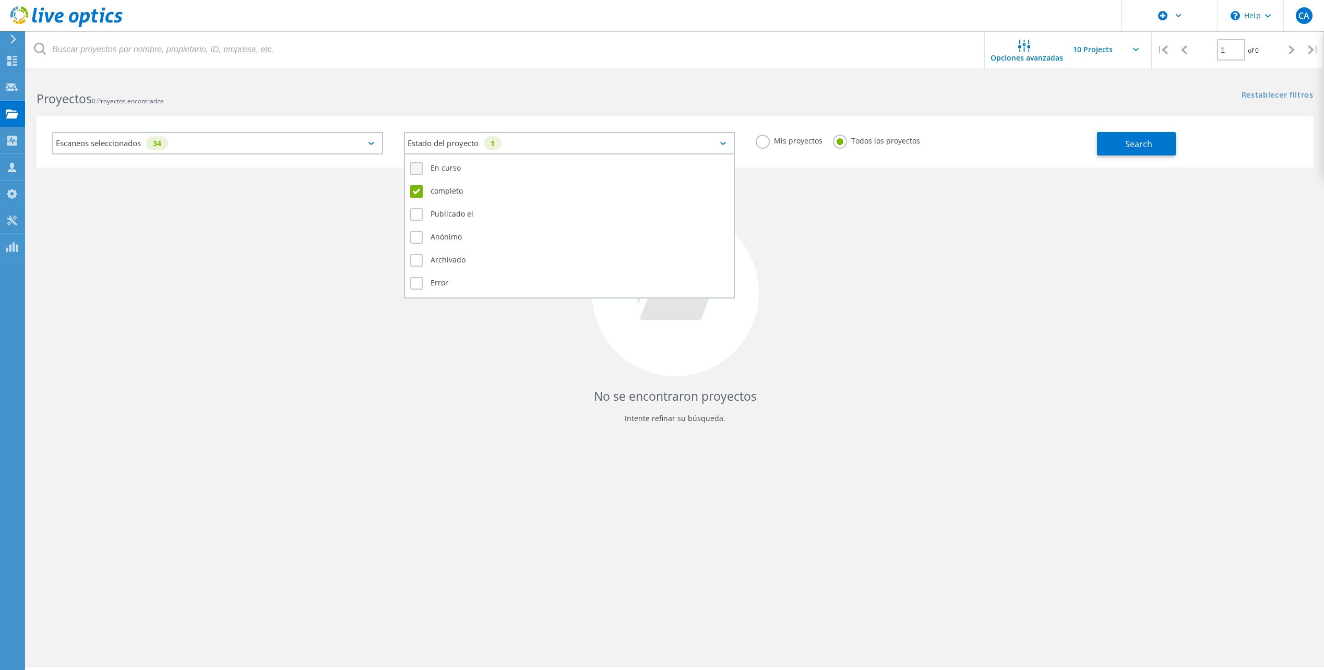
click at [414, 170] on label "En curso" at bounding box center [569, 168] width 318 height 13
click at [0, 0] on input "En curso" at bounding box center [0, 0] width 0 height 0
click at [416, 211] on label "Publicado el" at bounding box center [569, 214] width 318 height 13
click at [0, 0] on input "Publicado el" at bounding box center [0, 0] width 0 height 0
click at [411, 235] on label "Anónimo" at bounding box center [569, 237] width 318 height 13
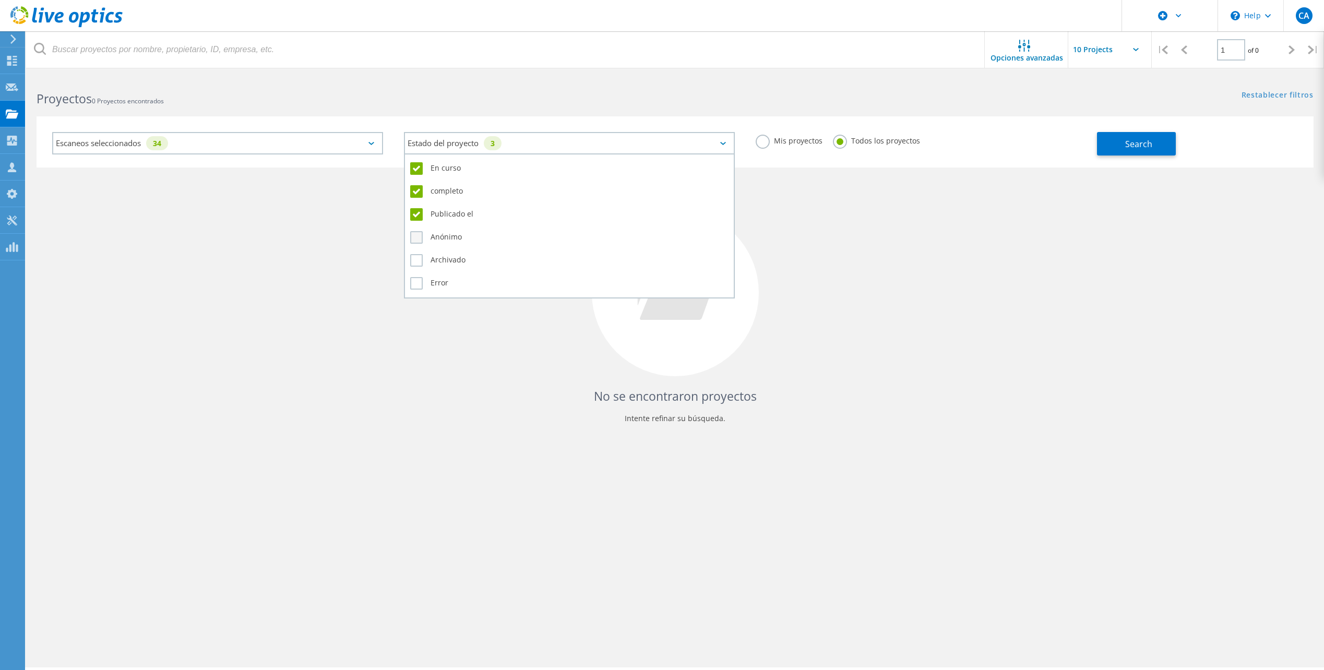
click at [0, 0] on input "Anónimo" at bounding box center [0, 0] width 0 height 0
click at [417, 263] on label "Archivado" at bounding box center [569, 260] width 318 height 13
click at [0, 0] on input "Archivado" at bounding box center [0, 0] width 0 height 0
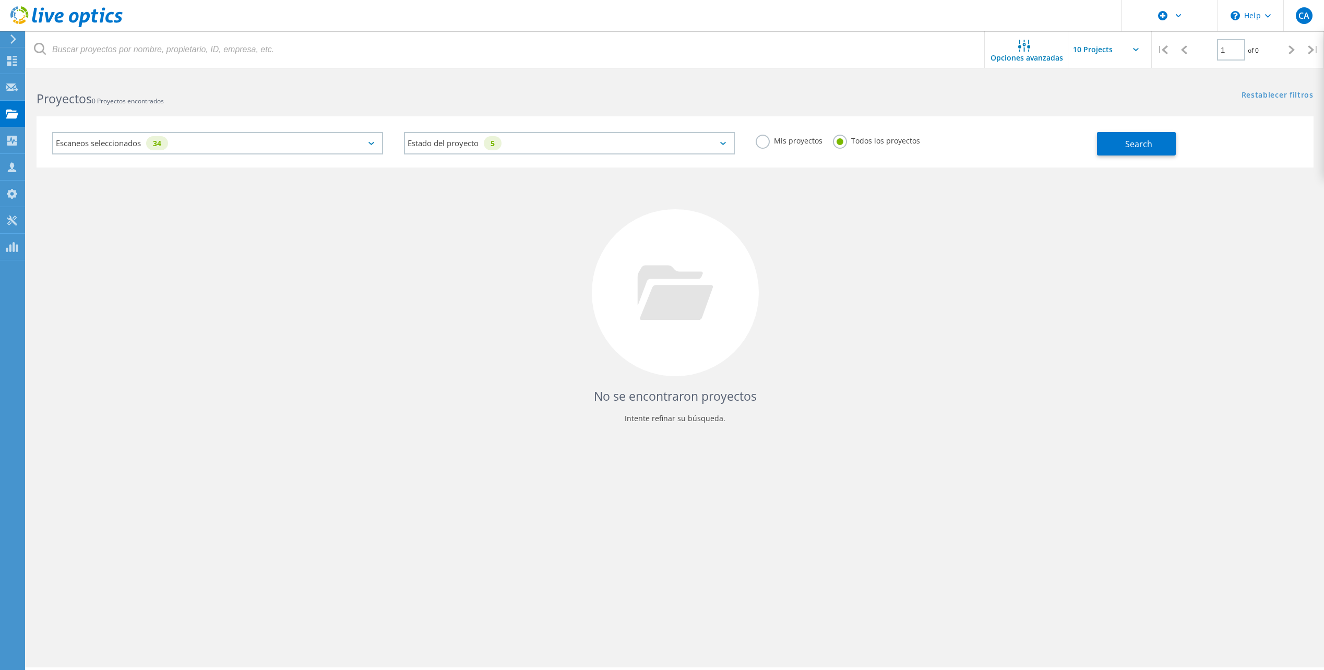
click at [965, 146] on div "Mis proyectos Todos los proyectos" at bounding box center [921, 141] width 352 height 39
click at [1025, 51] on icon at bounding box center [1024, 46] width 12 height 12
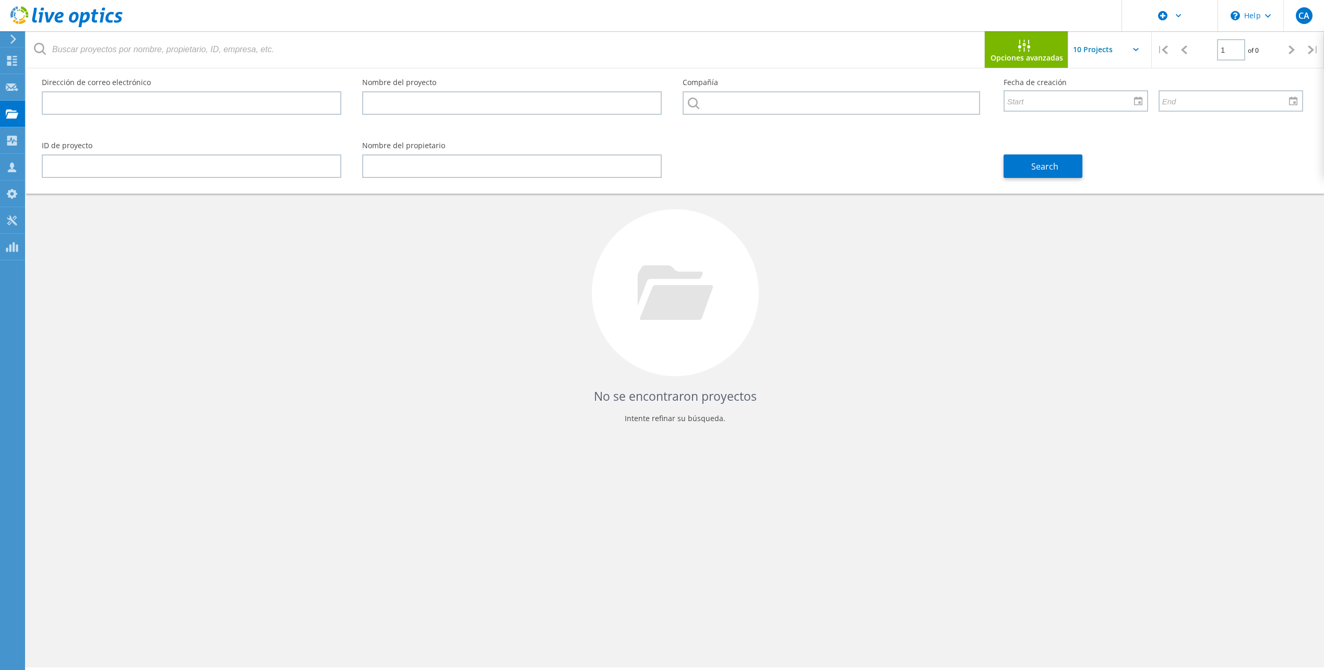
click at [1025, 52] on div at bounding box center [1026, 46] width 17 height 13
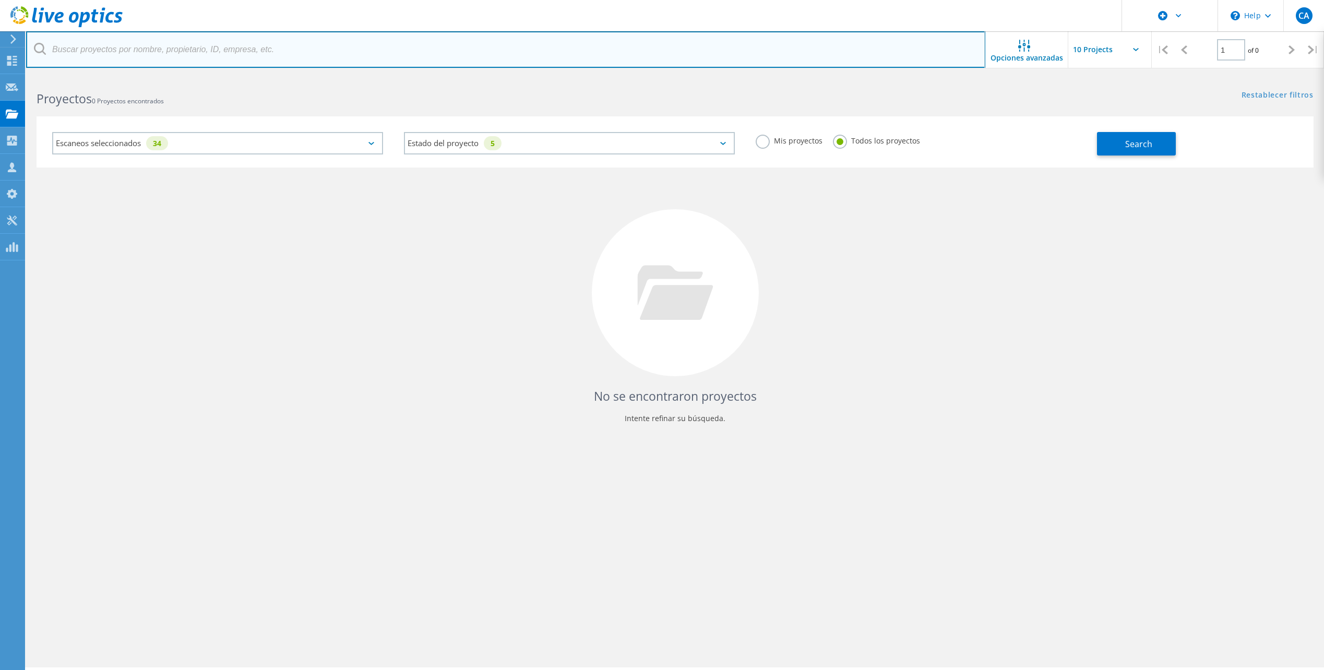
click at [164, 49] on input "text" at bounding box center [505, 49] width 959 height 37
type input "2984925"
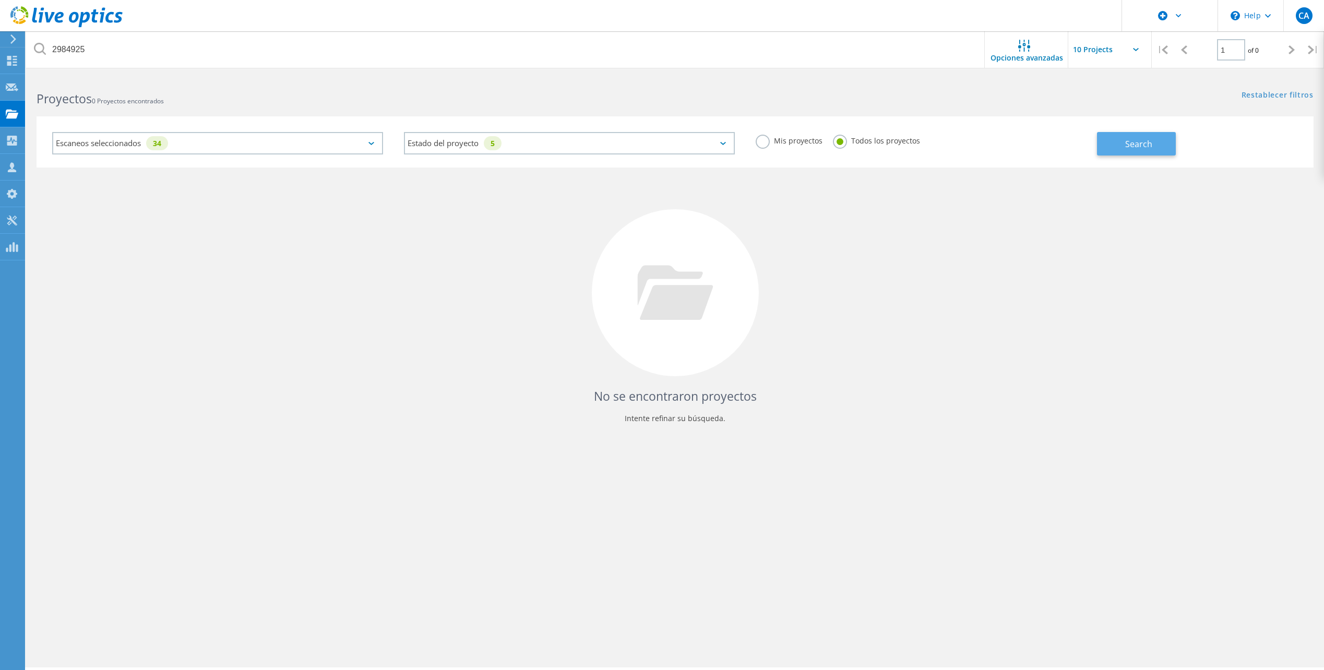
click at [1137, 144] on span "Search" at bounding box center [1138, 143] width 27 height 11
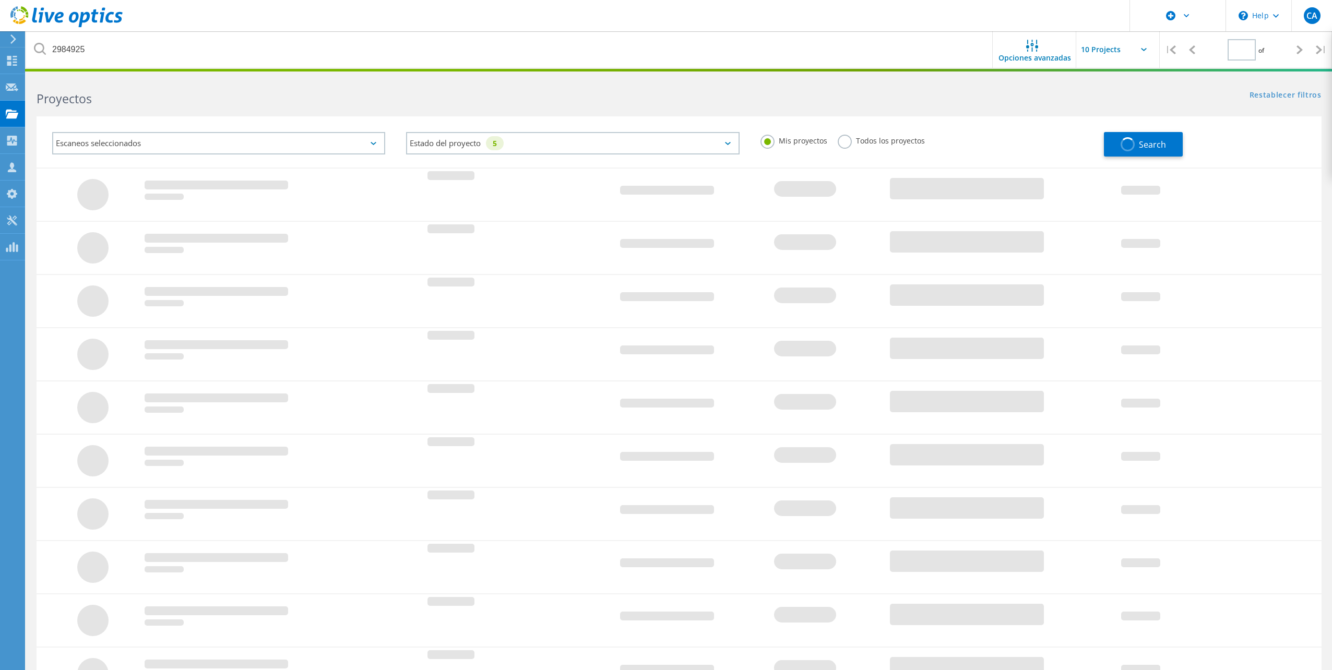
type input "1"
